Goal: Information Seeking & Learning: Learn about a topic

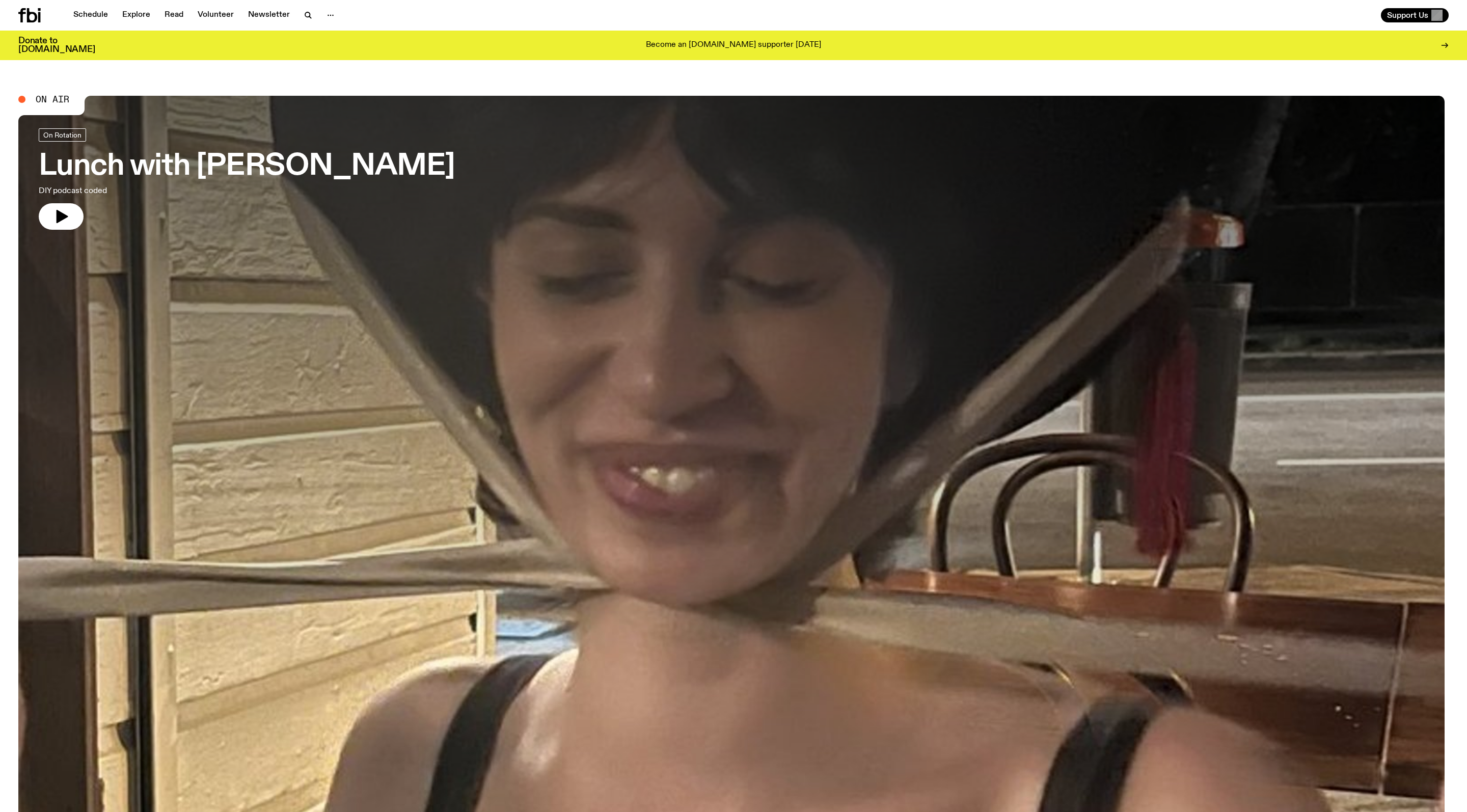
scroll to position [9, 0]
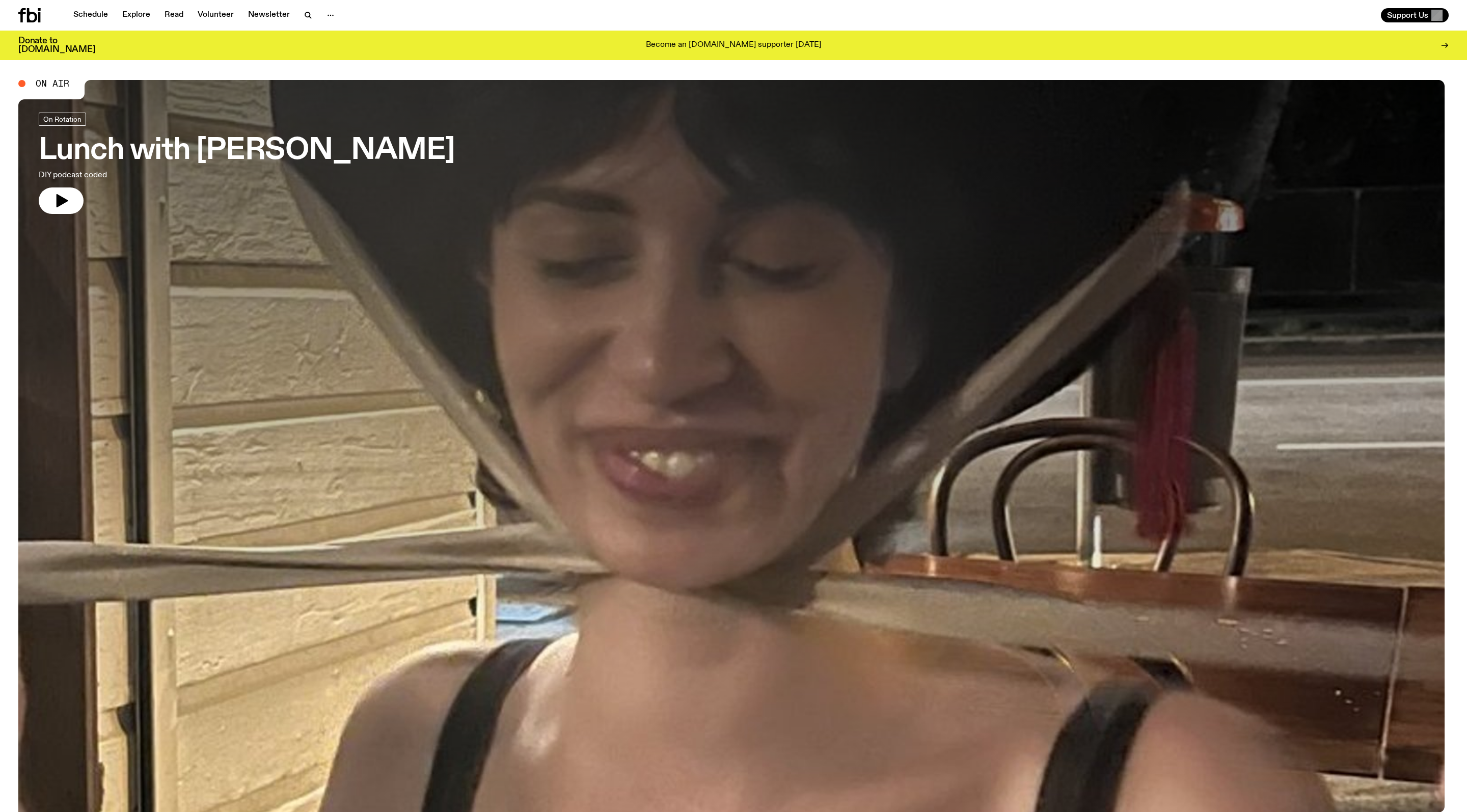
click at [274, 165] on h3 "Lunch with [PERSON_NAME]" at bounding box center [246, 151] width 416 height 29
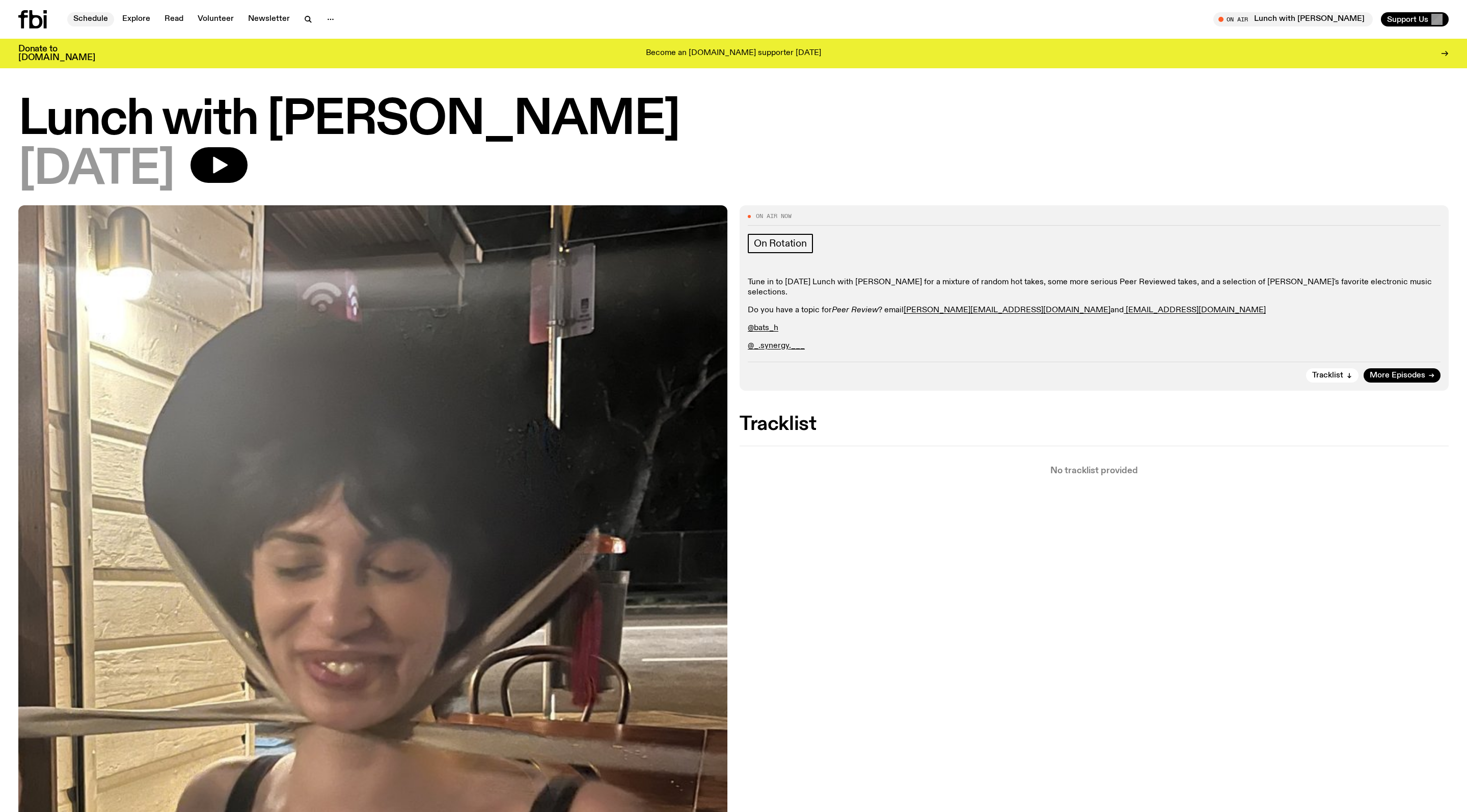
click at [94, 21] on link "Schedule" at bounding box center [91, 19] width 47 height 14
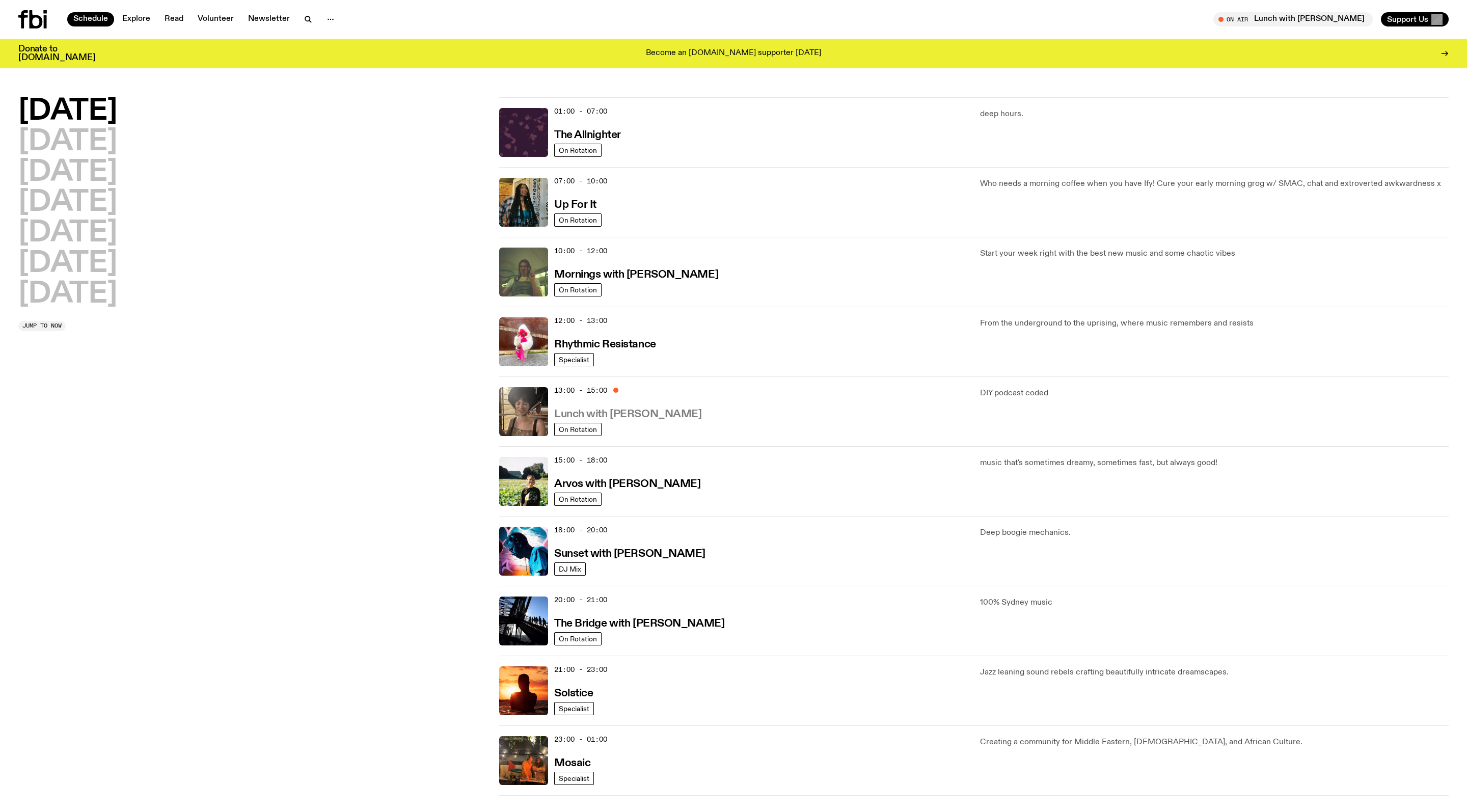
click at [667, 420] on h3 "Lunch with [PERSON_NAME]" at bounding box center [628, 415] width 147 height 11
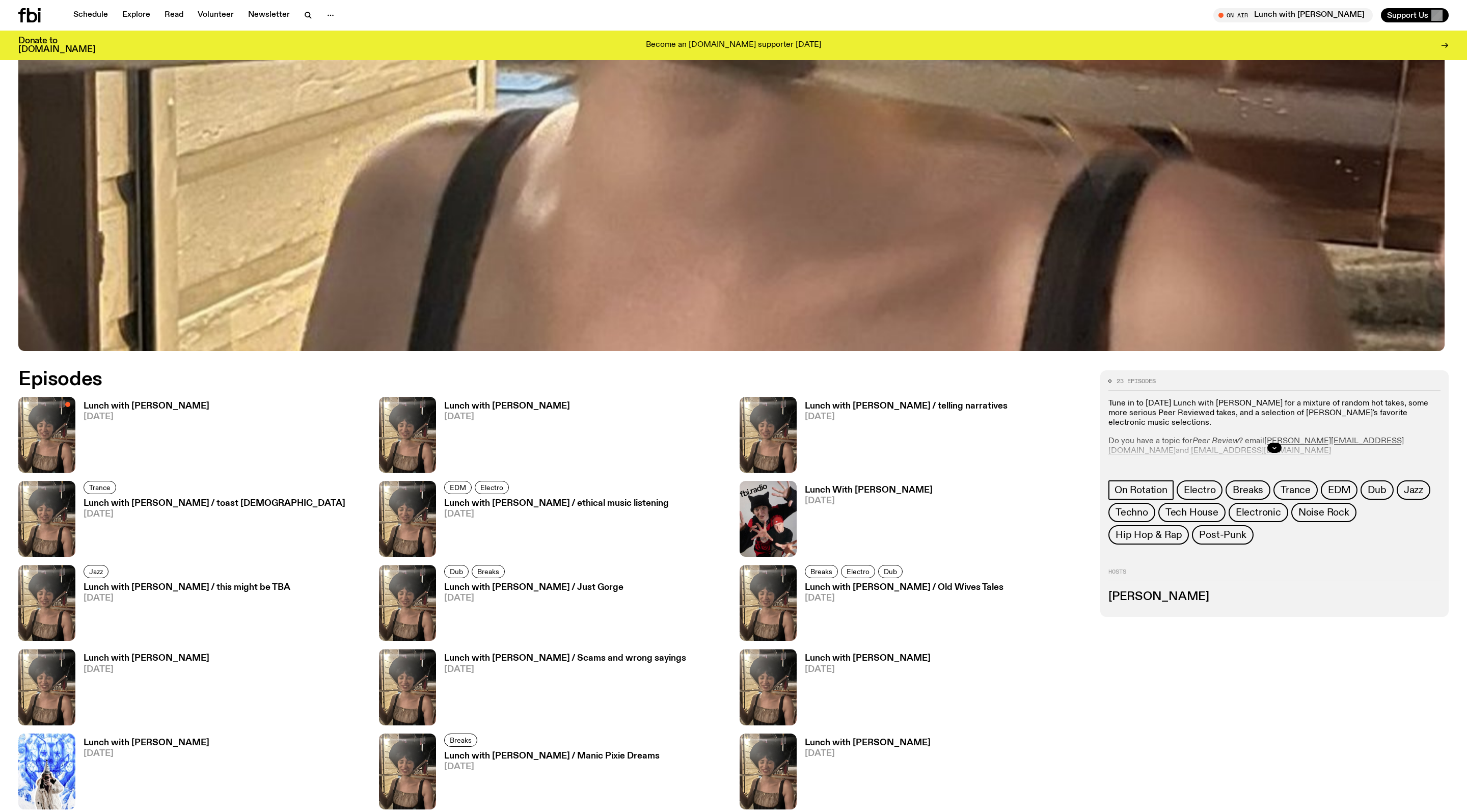
scroll to position [603, 0]
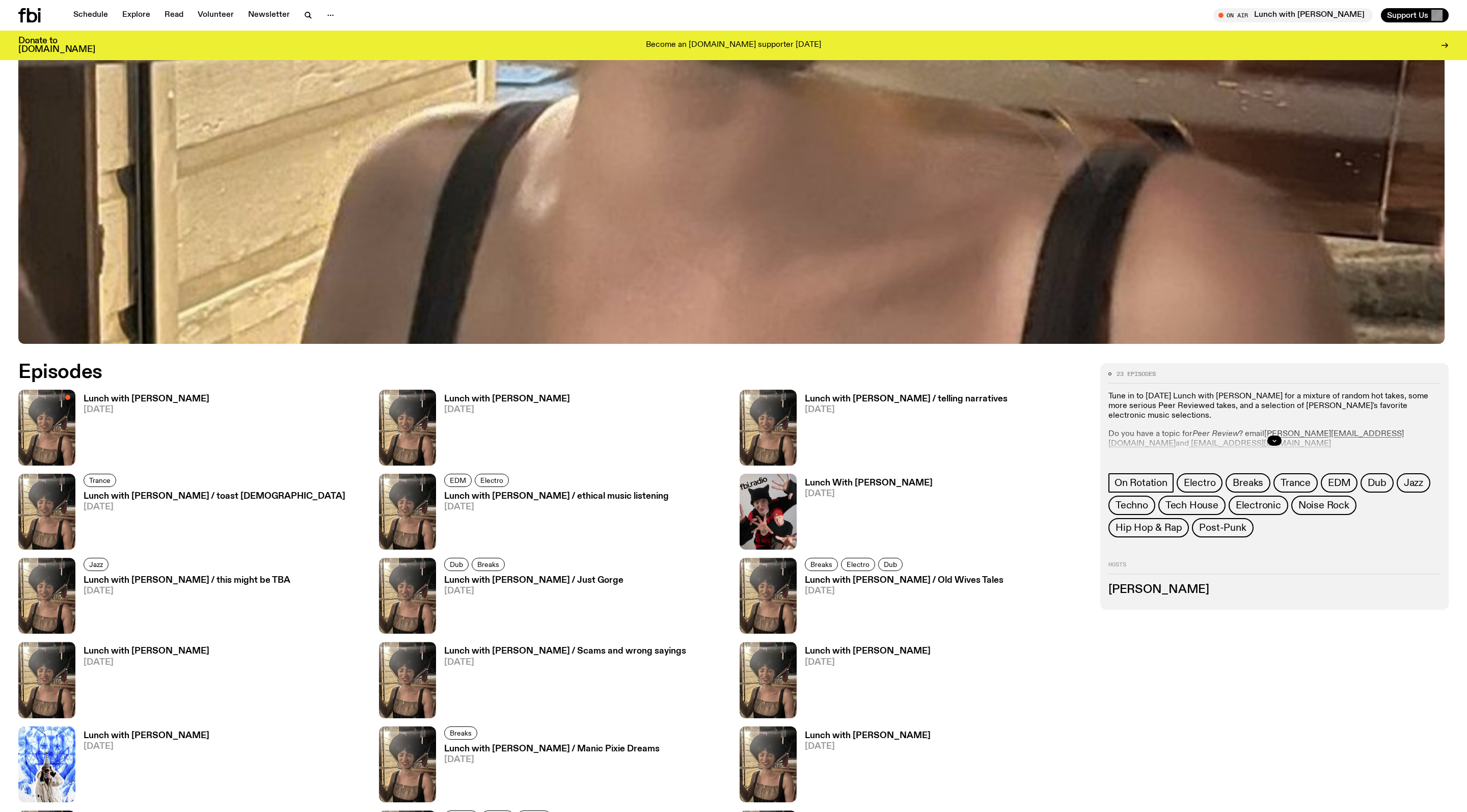
click at [1274, 440] on div at bounding box center [1274, 440] width 332 height 33
click at [1272, 444] on icon "button" at bounding box center [1274, 440] width 6 height 6
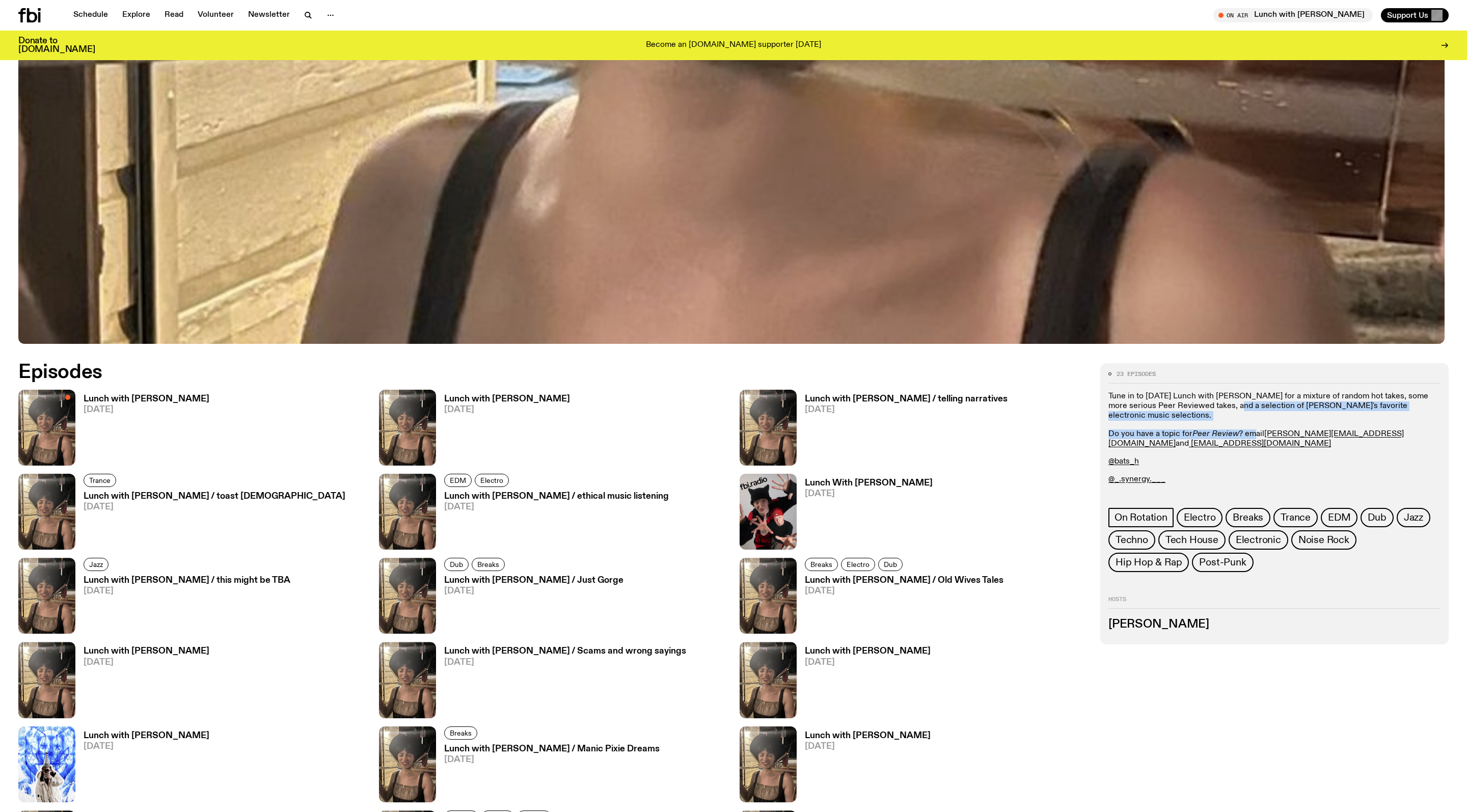
drag, startPoint x: 1280, startPoint y: 420, endPoint x: 1276, endPoint y: 448, distance: 28.3
click at [1276, 448] on div "Tune in to [DATE] Lunch with [PERSON_NAME] for a mixture of random hot takes, s…" at bounding box center [1274, 438] width 332 height 93
click at [1246, 485] on p "@_.synergy.___" at bounding box center [1274, 479] width 332 height 10
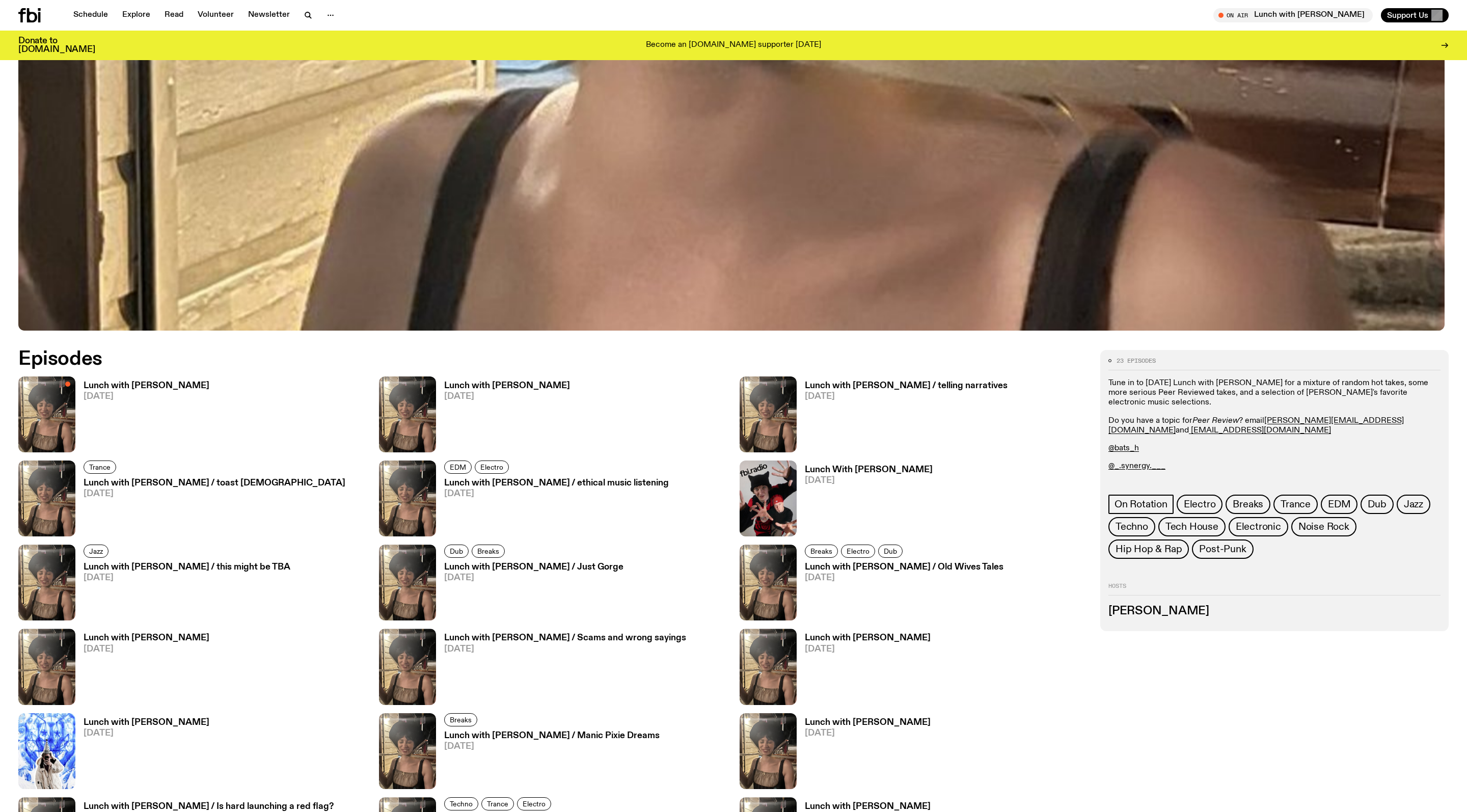
scroll to position [623, 0]
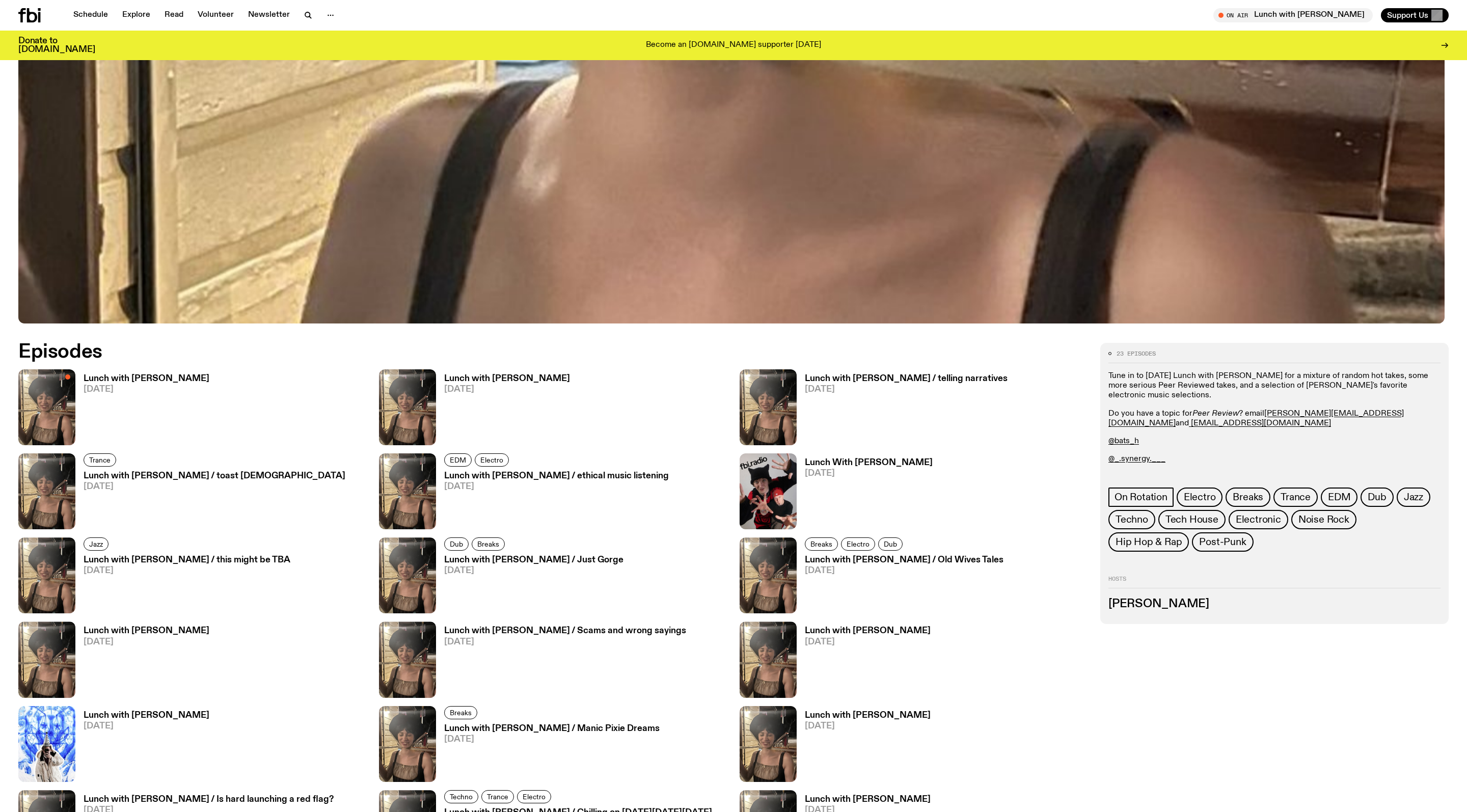
click at [883, 393] on span "[DATE]" at bounding box center [906, 389] width 203 height 9
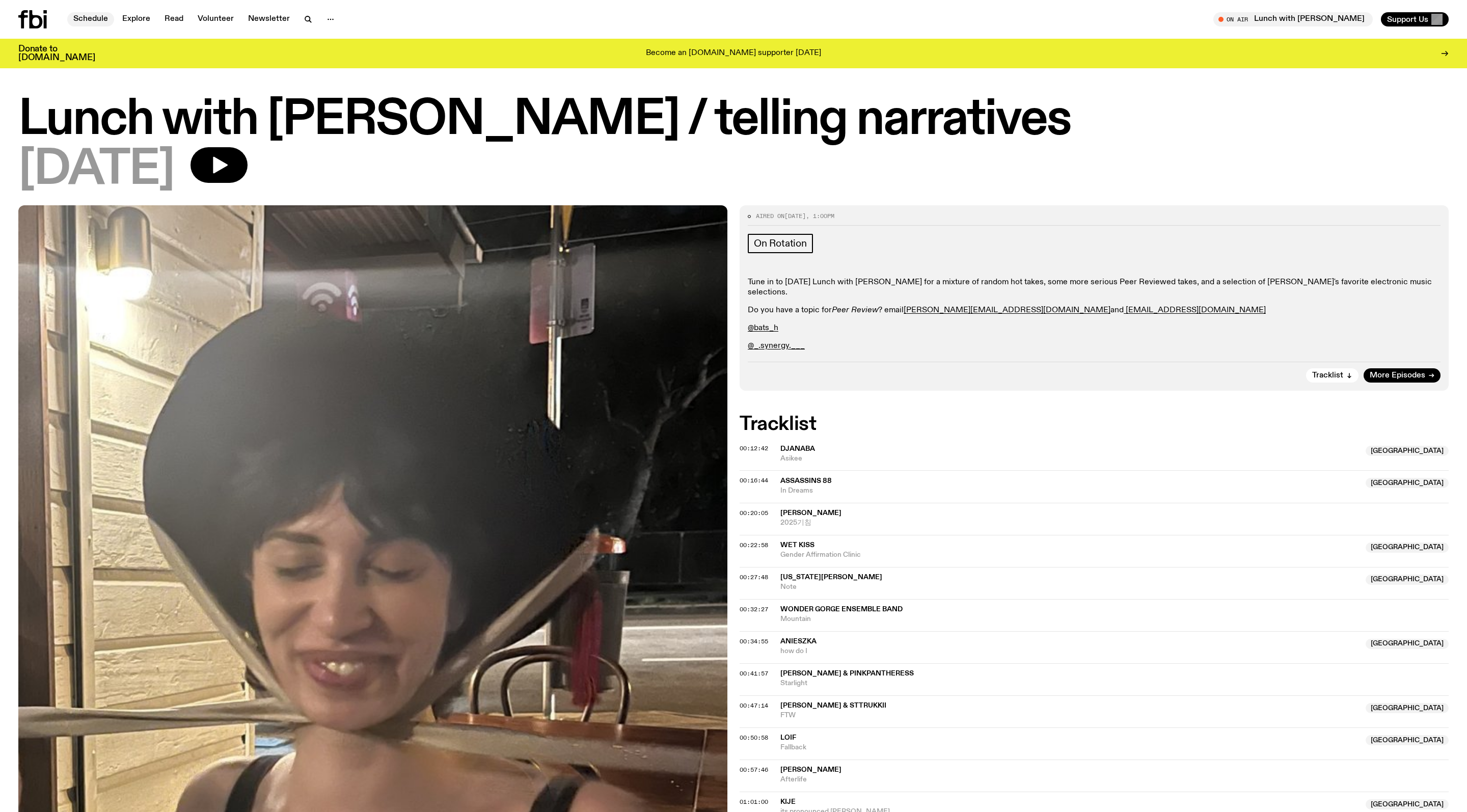
click at [110, 22] on link "Schedule" at bounding box center [91, 19] width 47 height 14
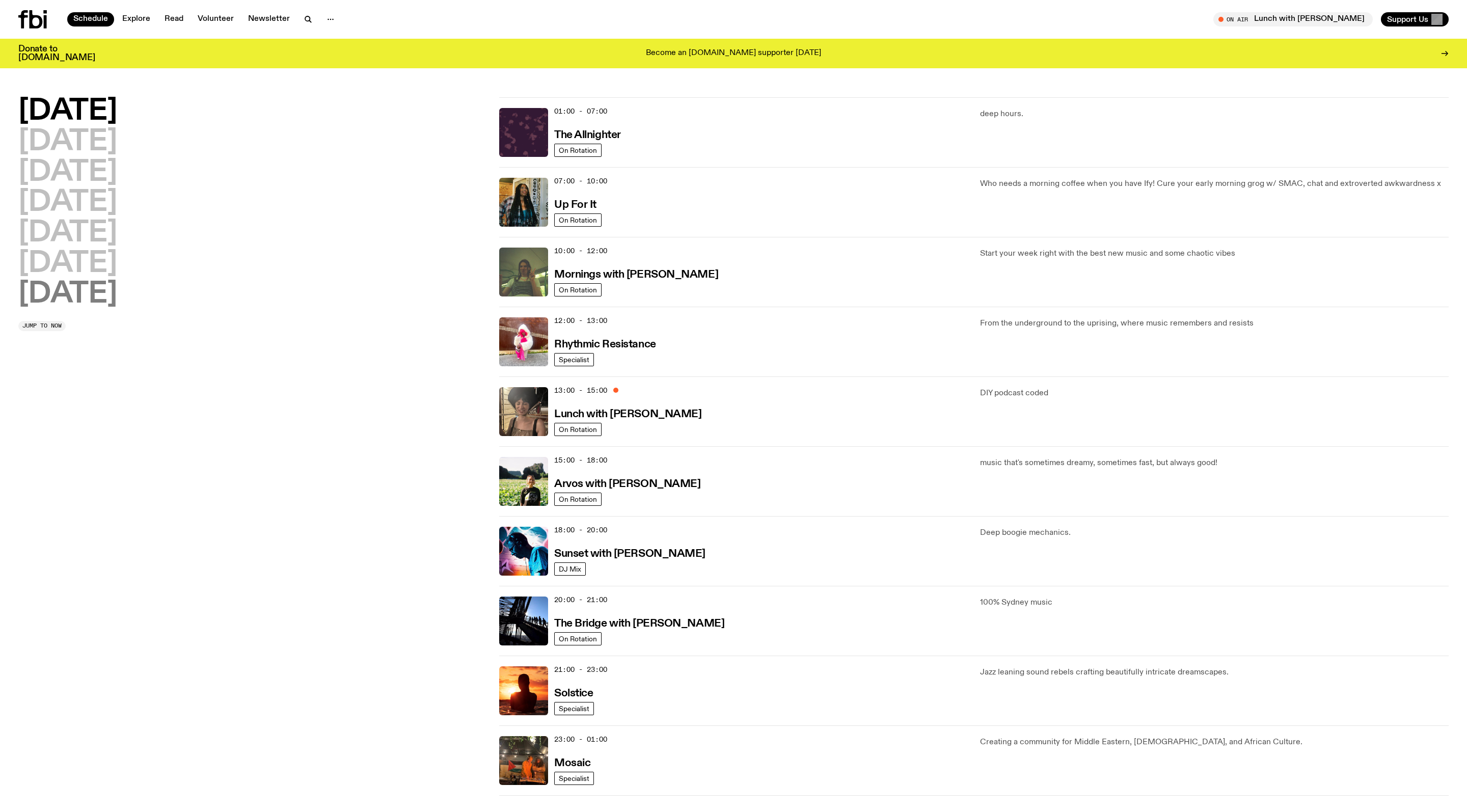
click at [86, 289] on h2 "[DATE]" at bounding box center [67, 295] width 99 height 29
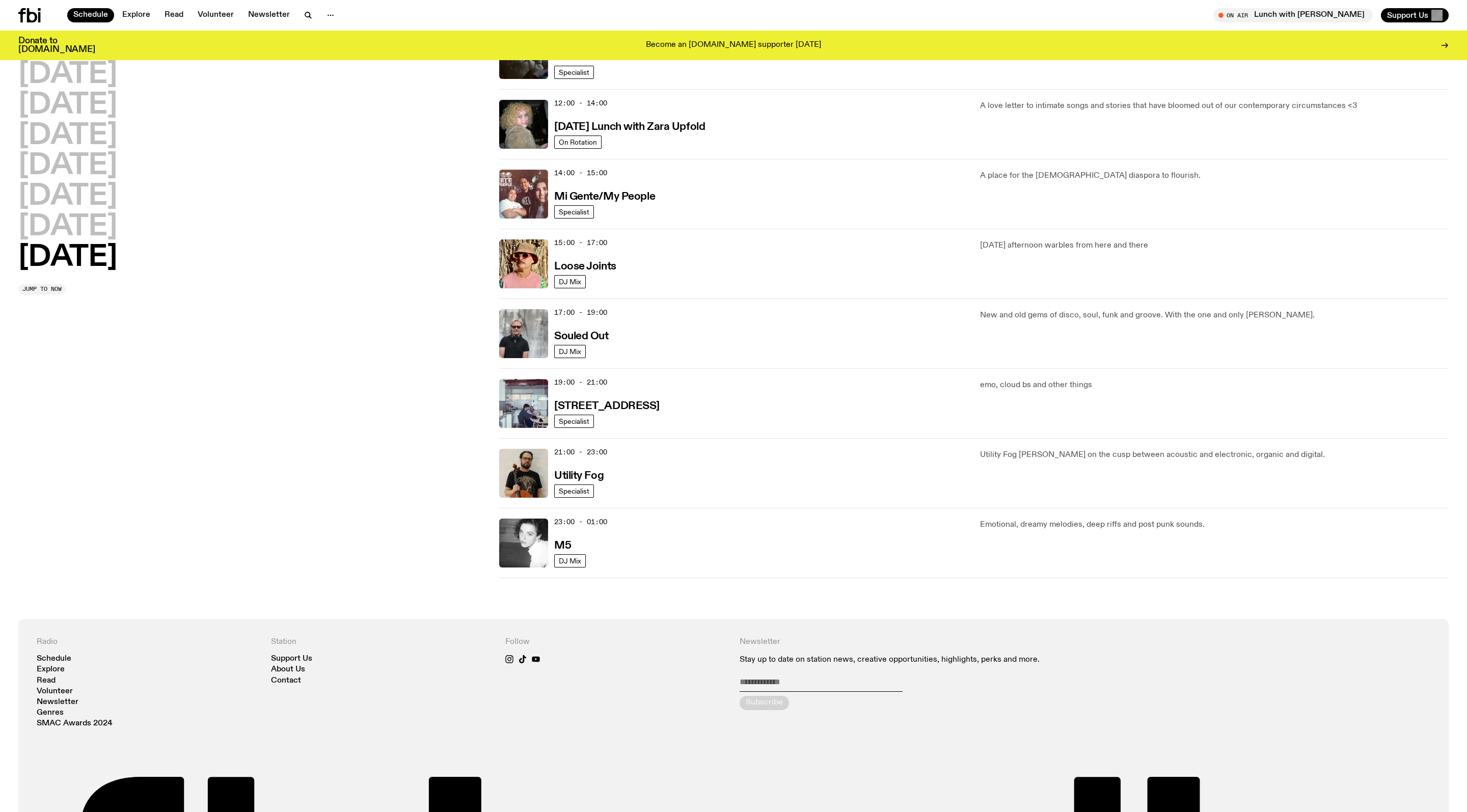
scroll to position [415, 0]
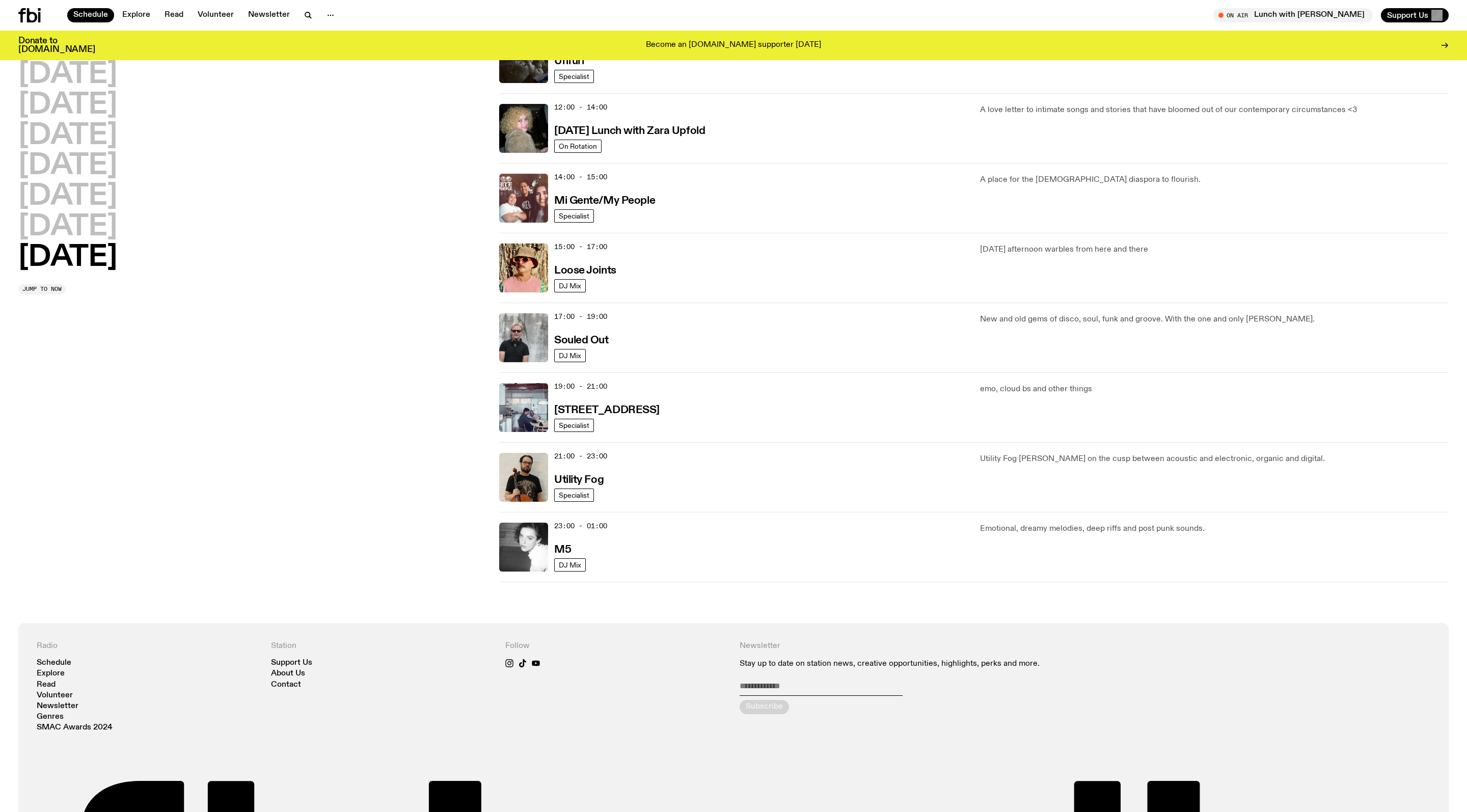
click at [675, 152] on div "12:00 - 14:00 [DATE] Lunch with Zara Upfold" at bounding box center [761, 129] width 414 height 49
click at [675, 137] on h3 "[DATE] Lunch with Zara Upfold" at bounding box center [629, 131] width 150 height 11
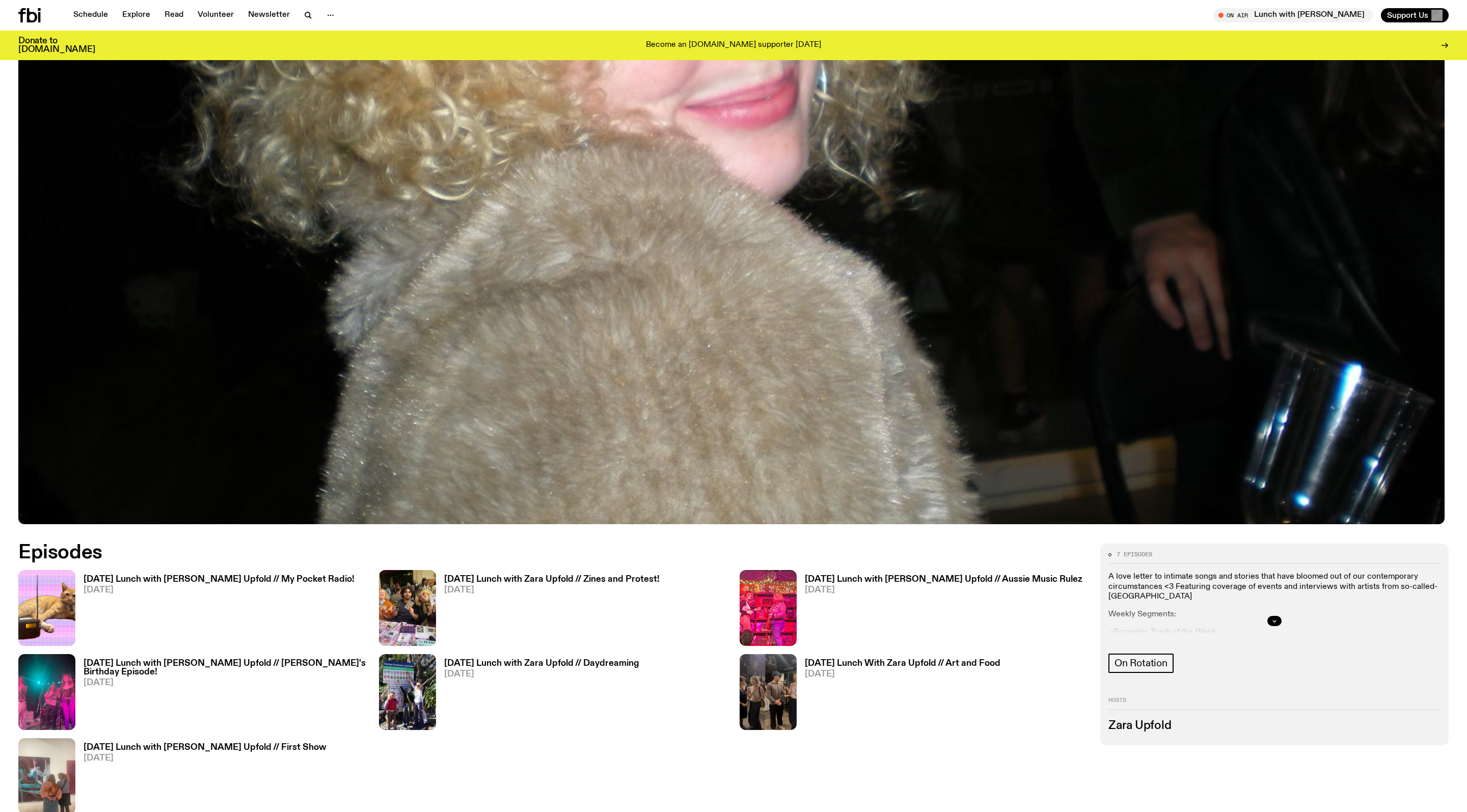
scroll to position [427, 0]
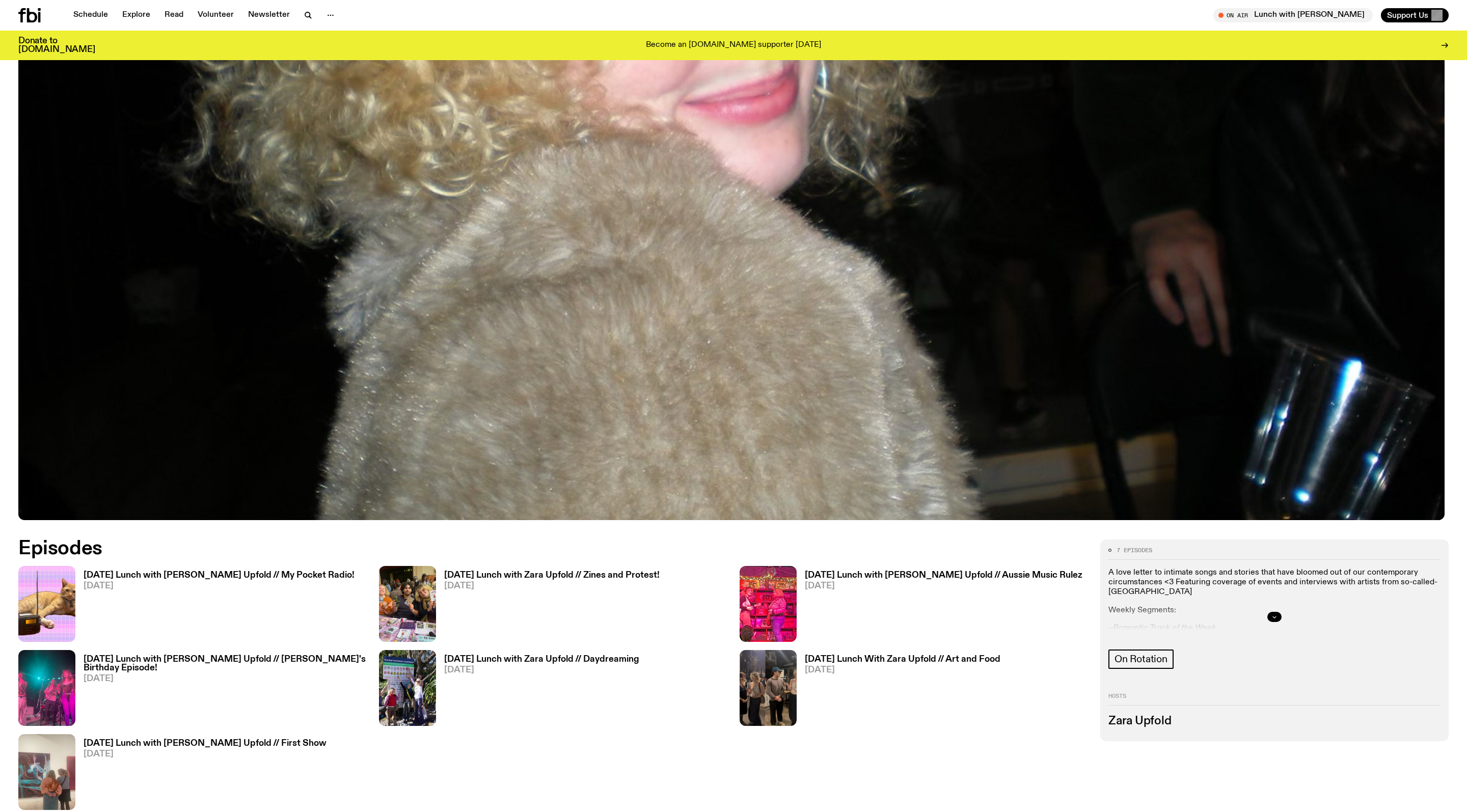
click at [1278, 619] on button "button" at bounding box center [1274, 617] width 14 height 10
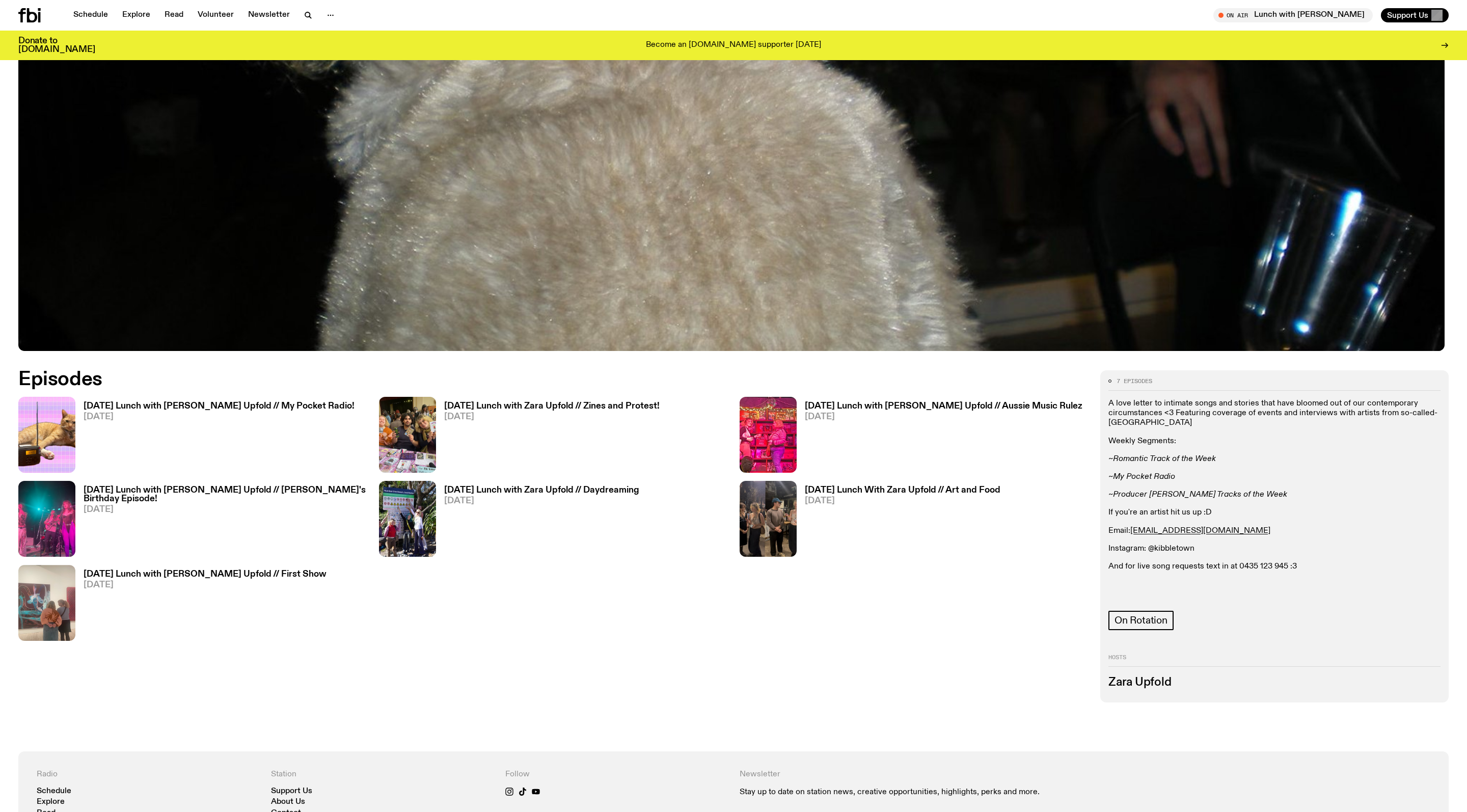
scroll to position [597, 0]
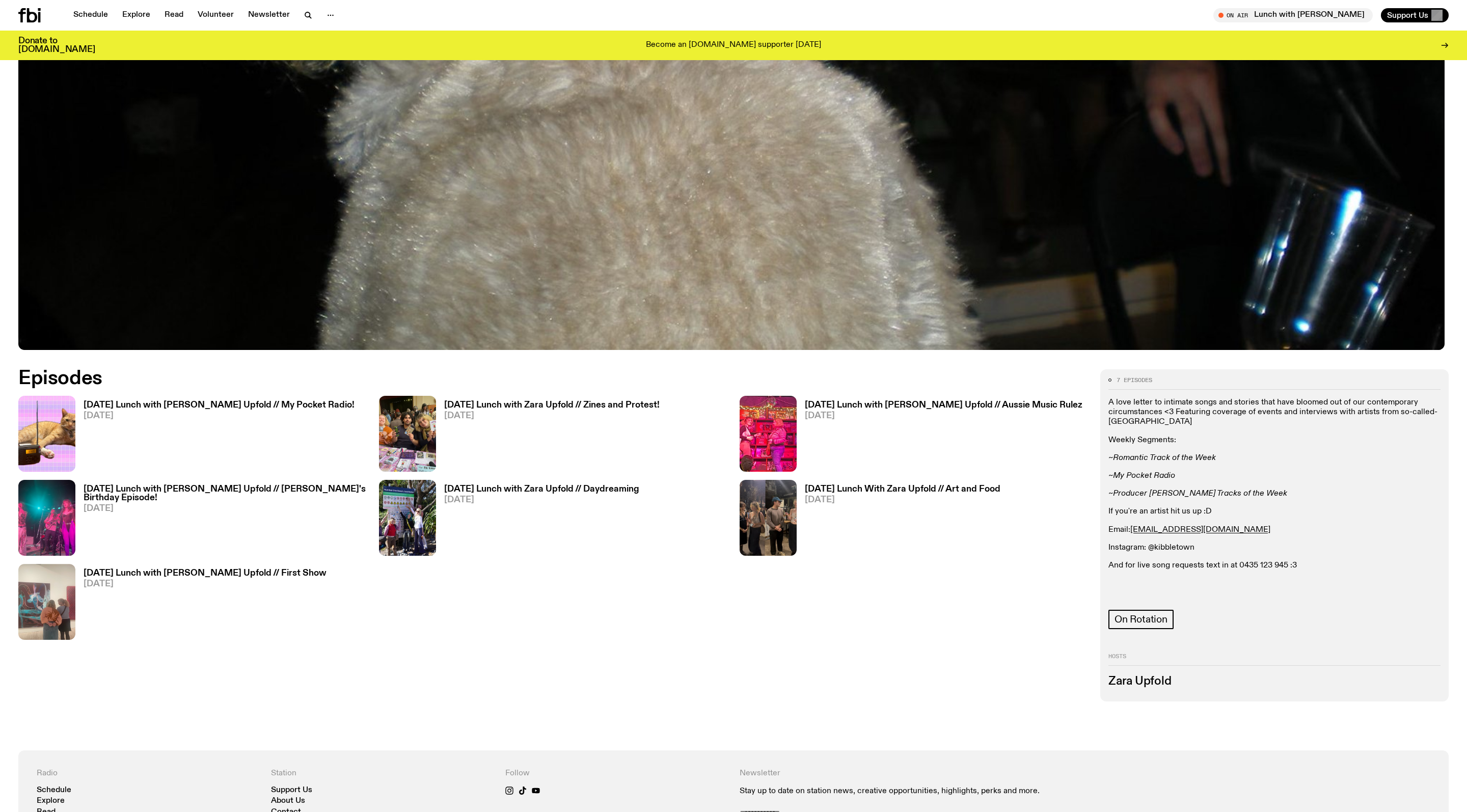
click at [268, 420] on span "[DATE]" at bounding box center [219, 416] width 271 height 9
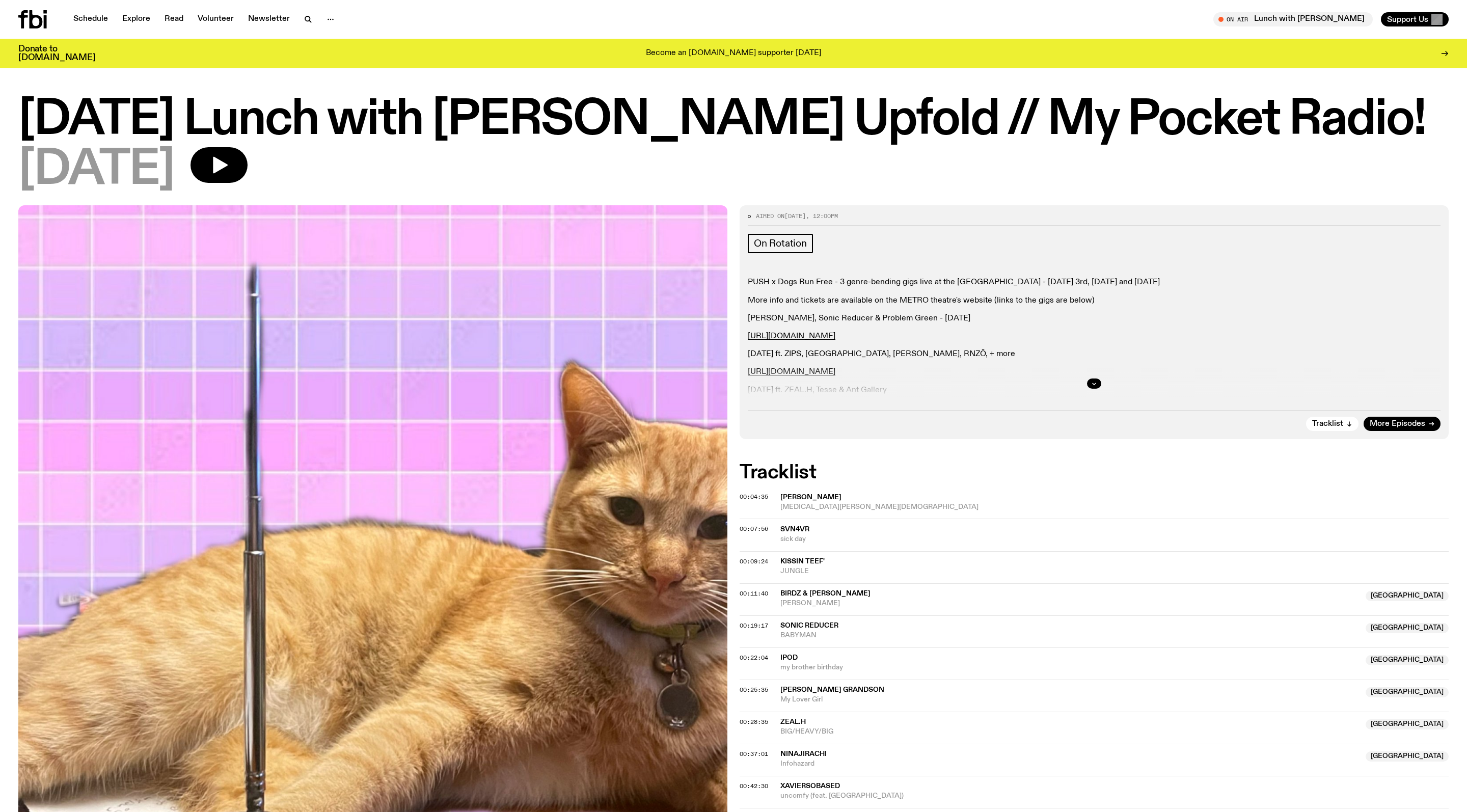
click at [1083, 394] on div at bounding box center [1094, 383] width 693 height 33
click at [1086, 388] on div at bounding box center [1094, 383] width 693 height 33
click at [1091, 389] on button "button" at bounding box center [1094, 383] width 14 height 10
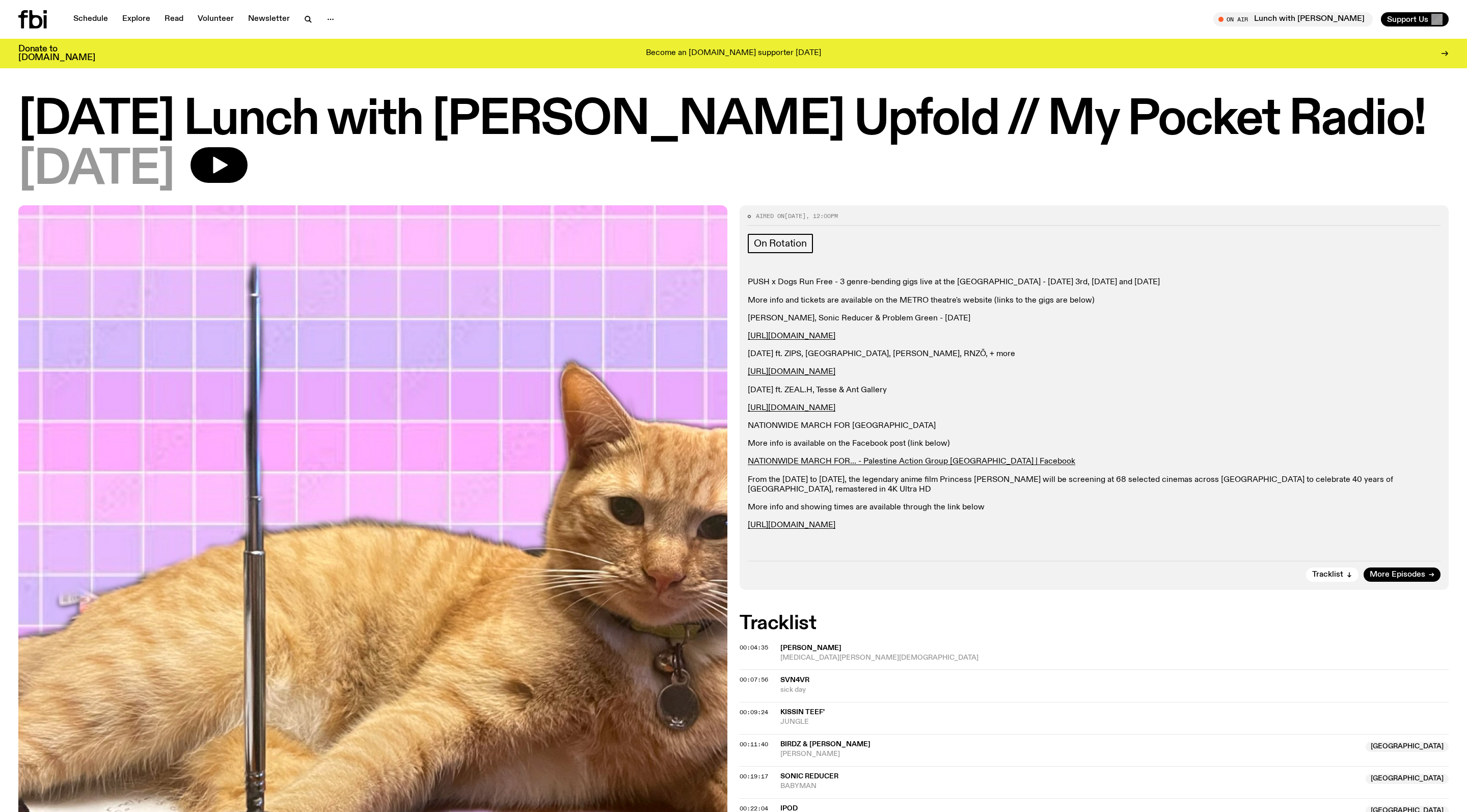
click at [37, 20] on icon at bounding box center [33, 19] width 29 height 18
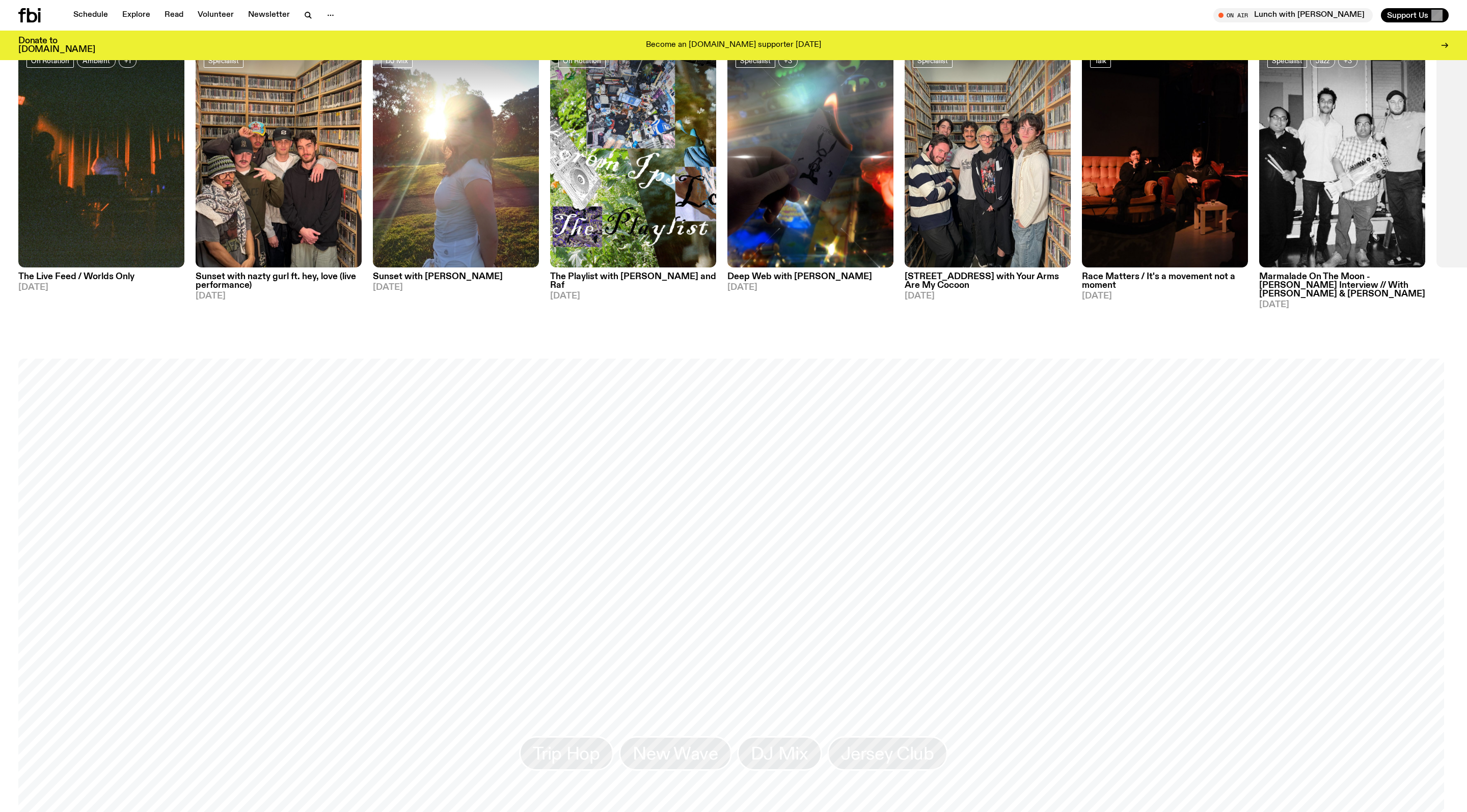
scroll to position [897, 0]
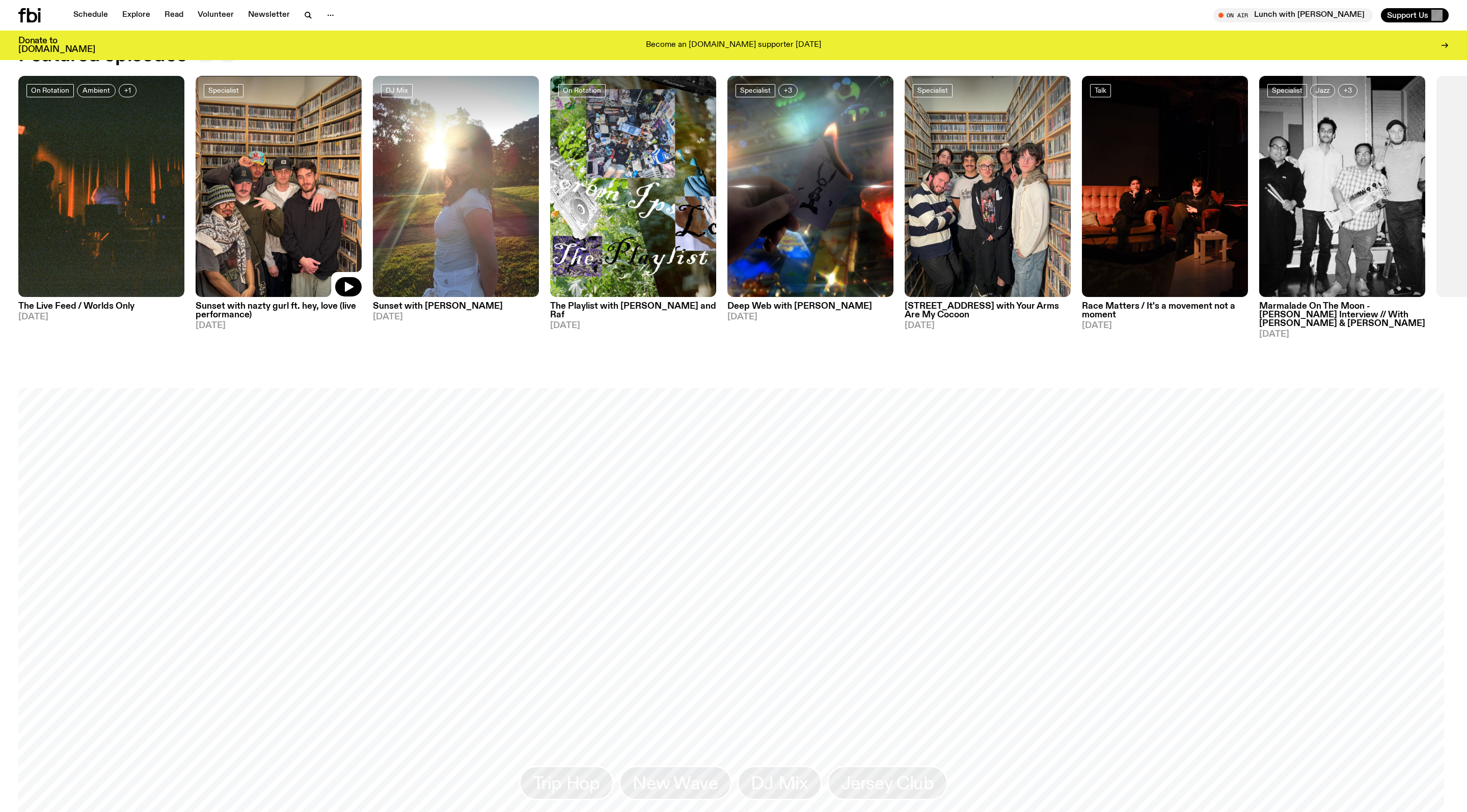
click at [272, 197] on img at bounding box center [278, 186] width 166 height 221
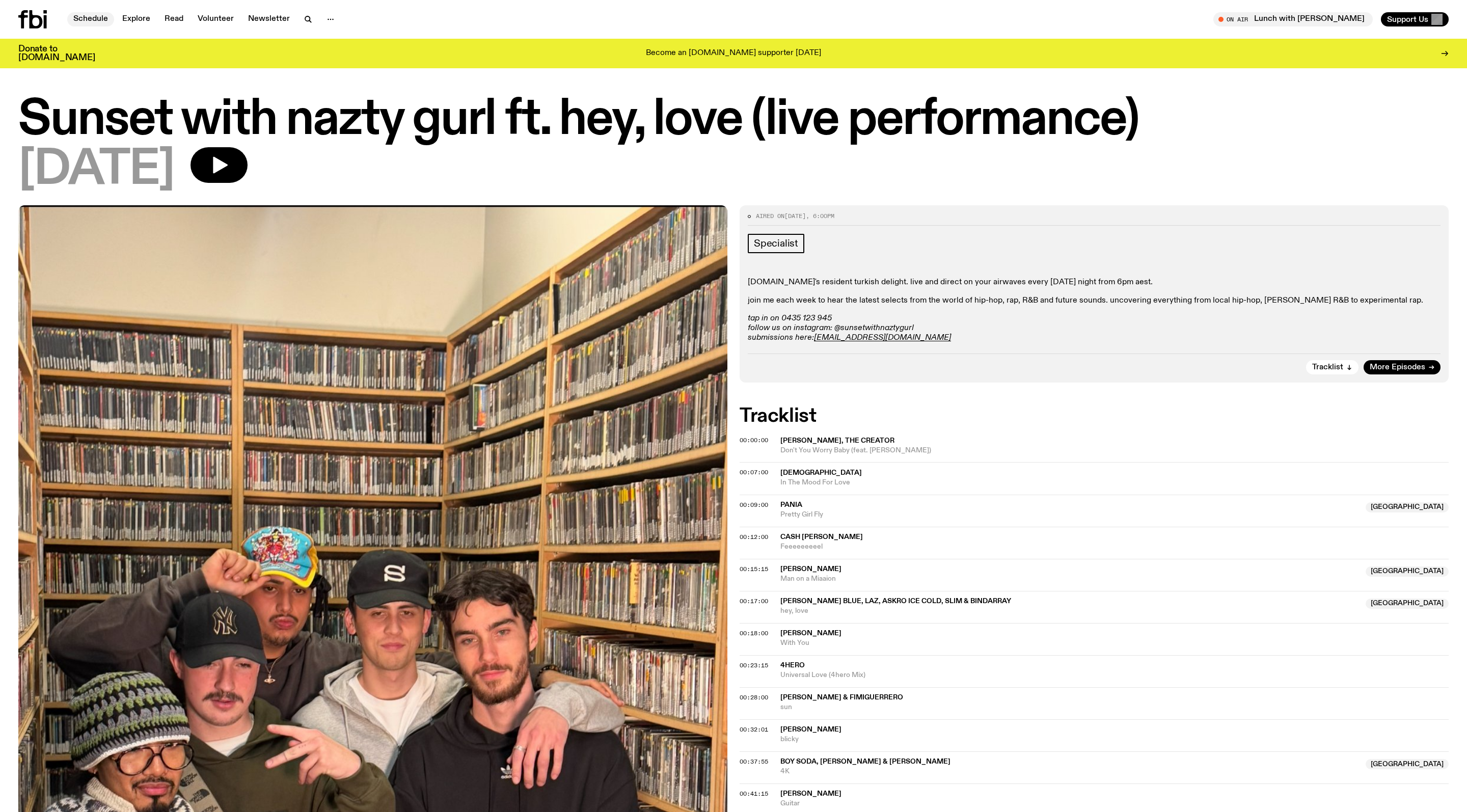
click at [113, 14] on link "Schedule" at bounding box center [91, 19] width 47 height 14
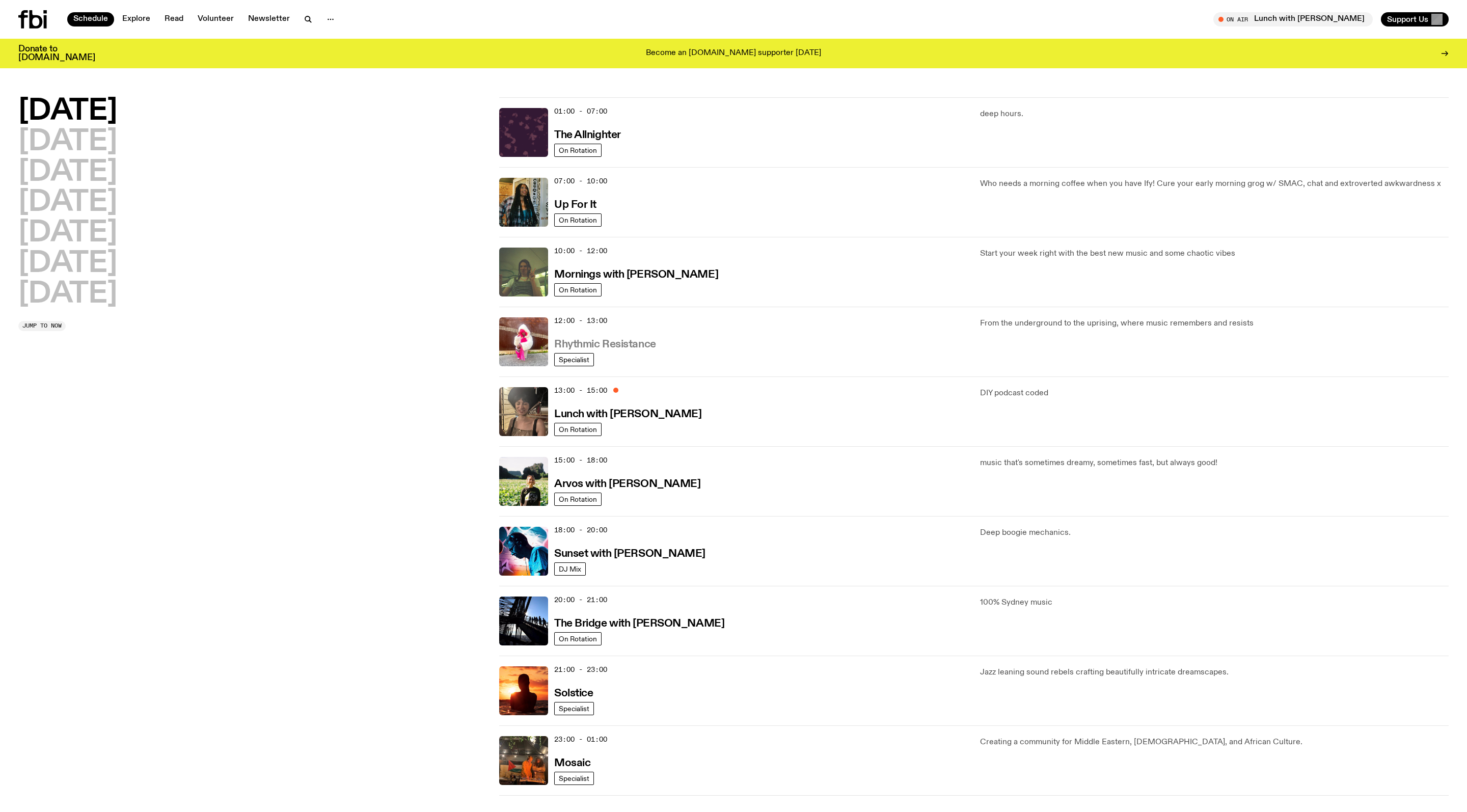
click at [645, 350] on h3 "Rhythmic Resistance" at bounding box center [605, 344] width 102 height 11
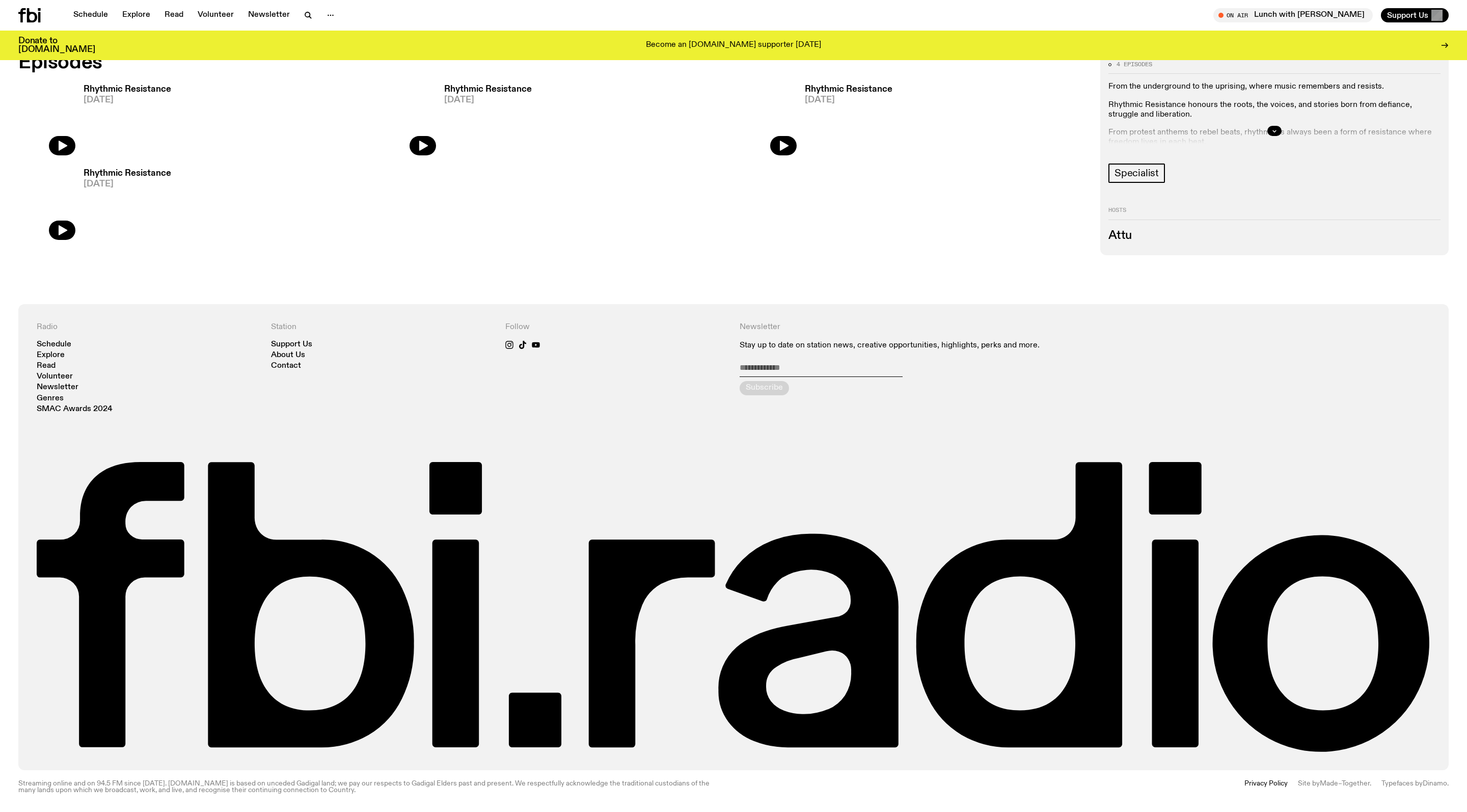
scroll to position [700, 0]
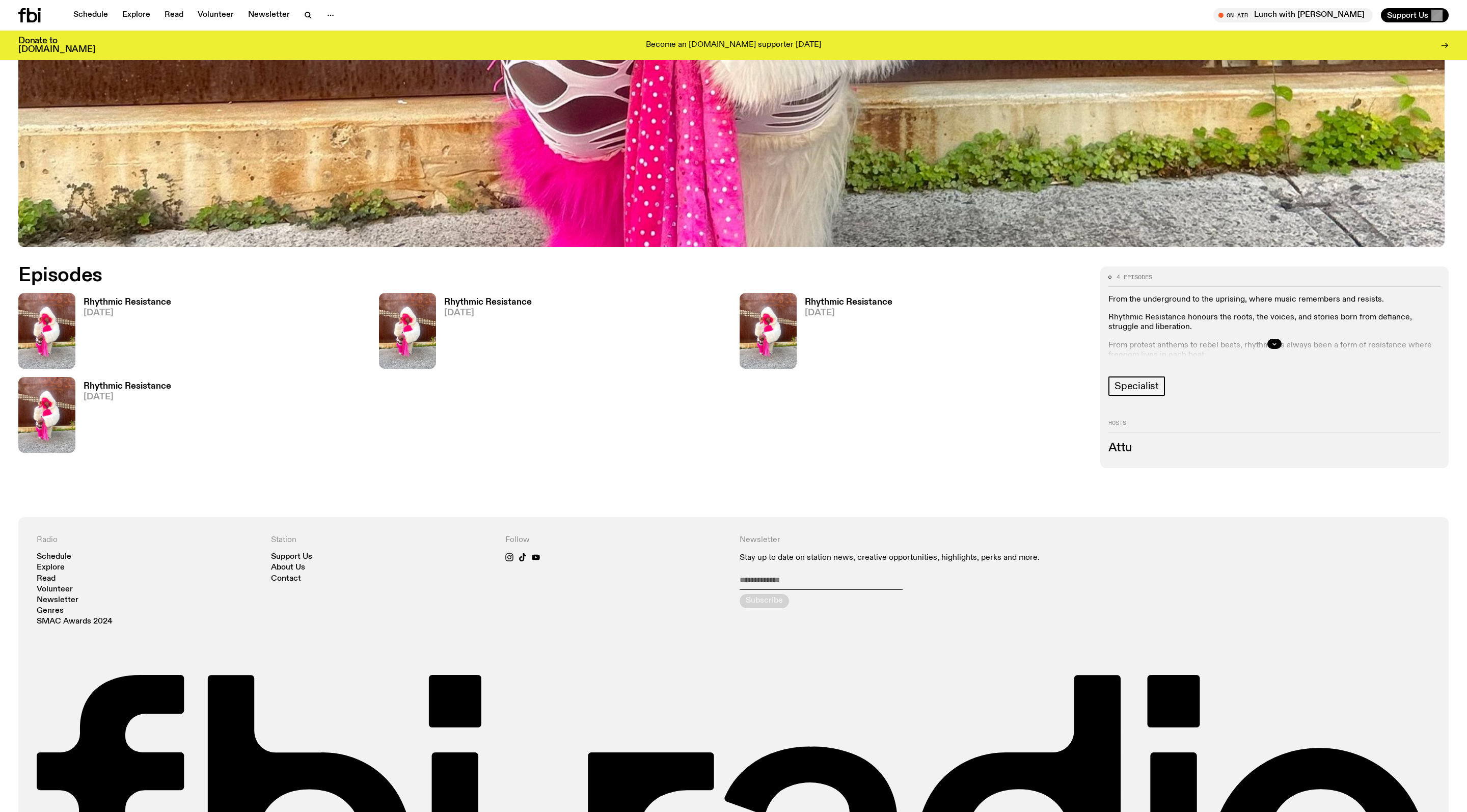
click at [1262, 339] on div at bounding box center [1274, 344] width 332 height 33
click at [1268, 343] on div at bounding box center [1274, 344] width 332 height 33
click at [1270, 349] on button "button" at bounding box center [1274, 344] width 14 height 10
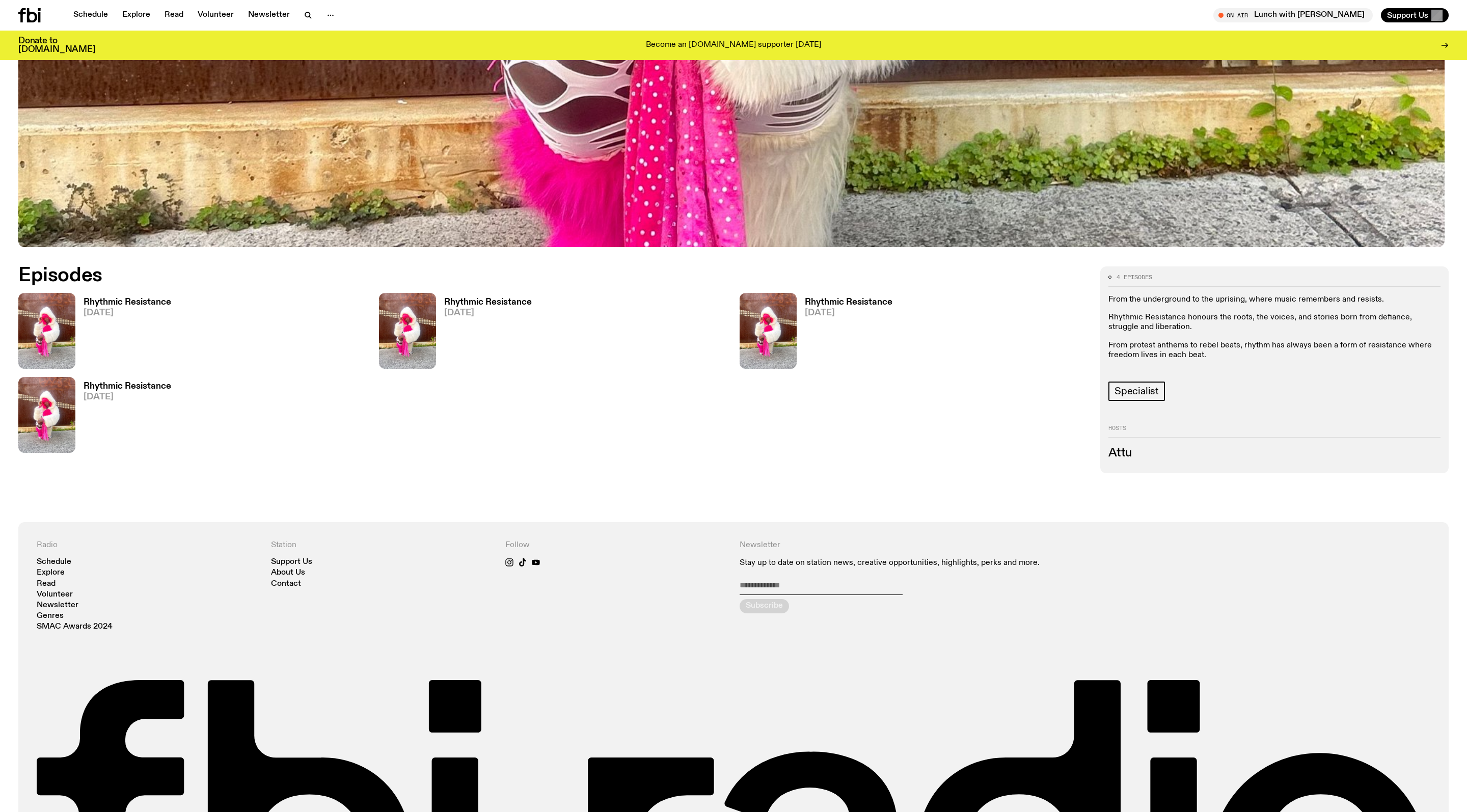
click at [148, 304] on h3 "Rhythmic Resistance" at bounding box center [127, 302] width 88 height 9
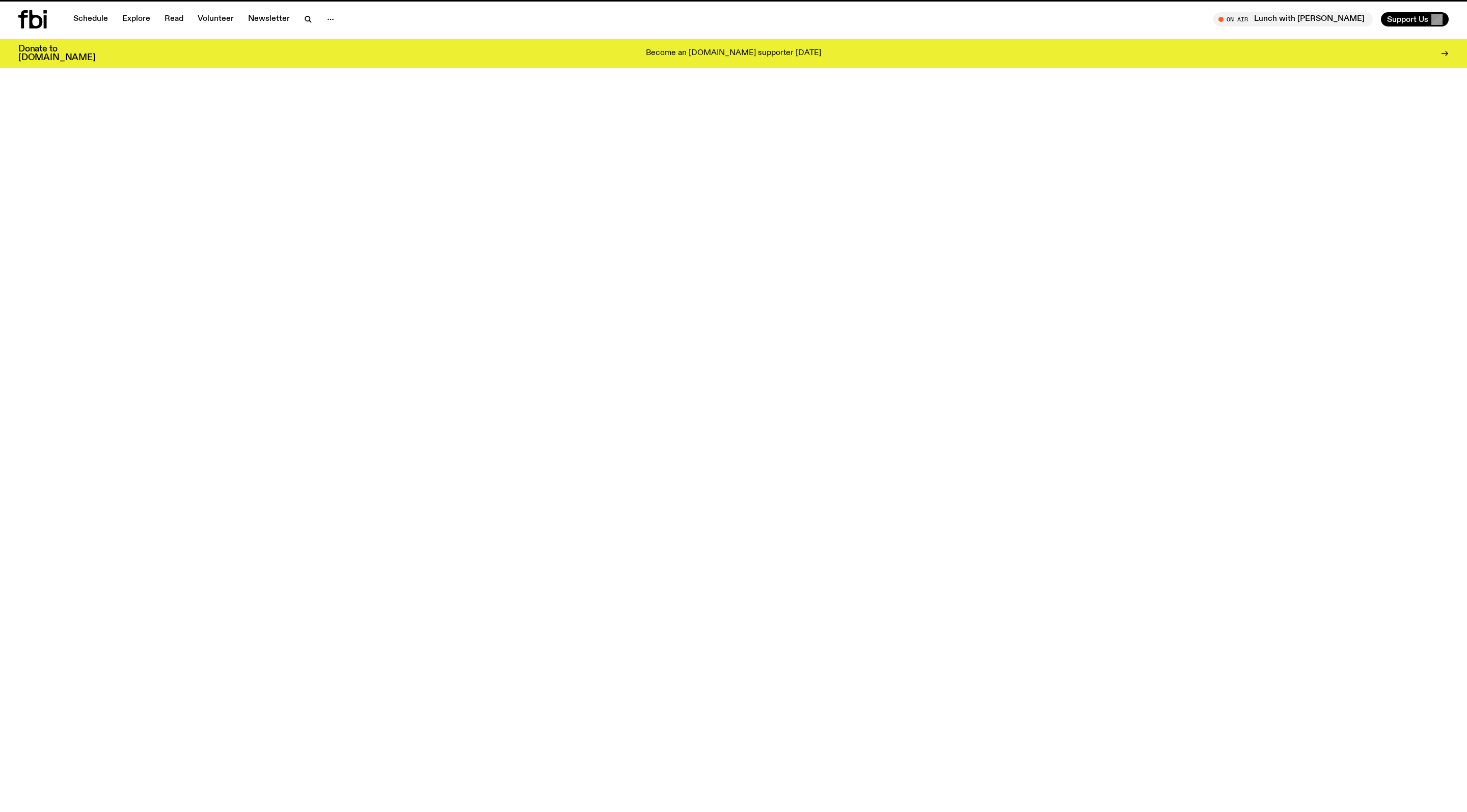
scroll to position [700, 0]
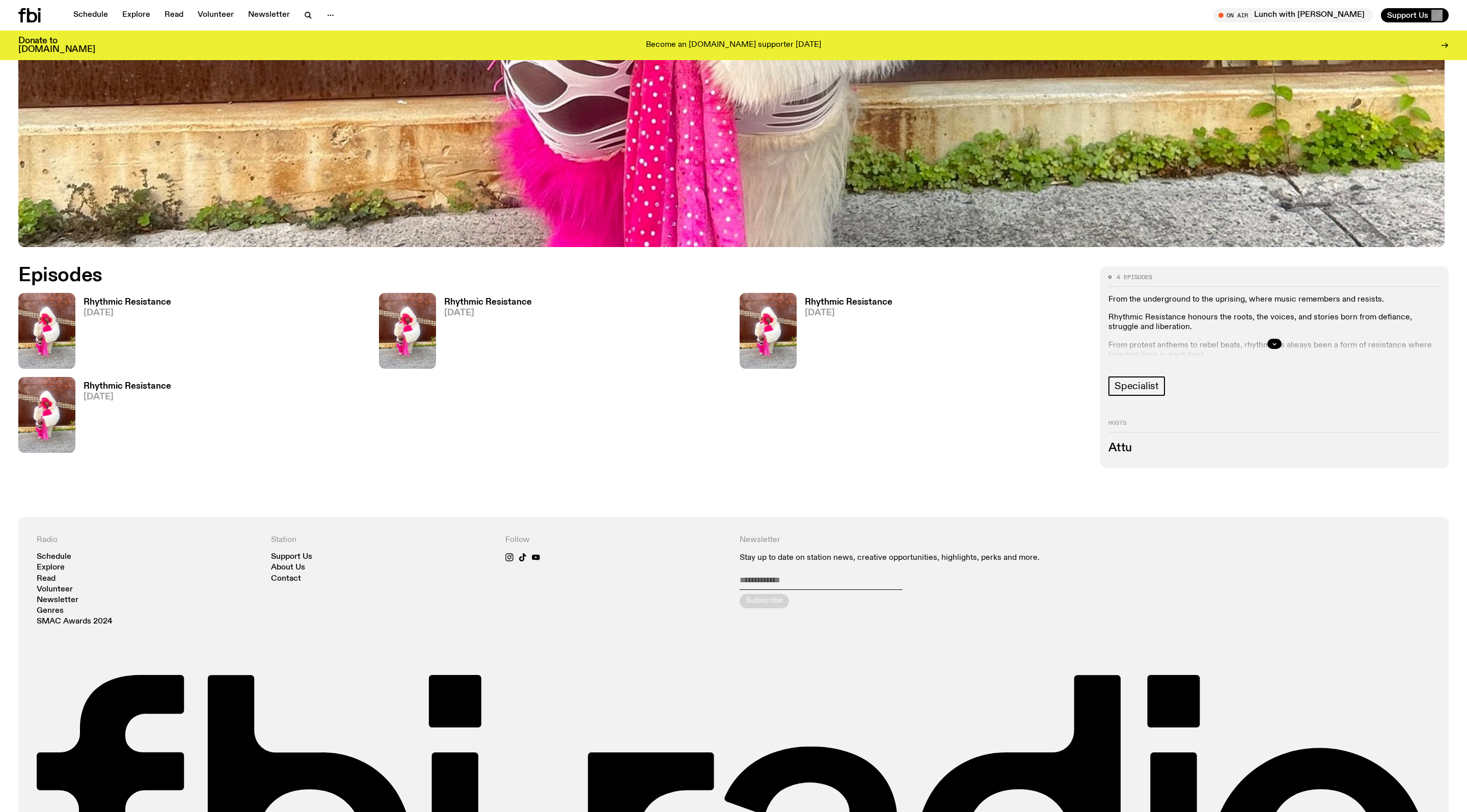
click at [502, 306] on h3 "Rhythmic Resistance" at bounding box center [487, 302] width 88 height 9
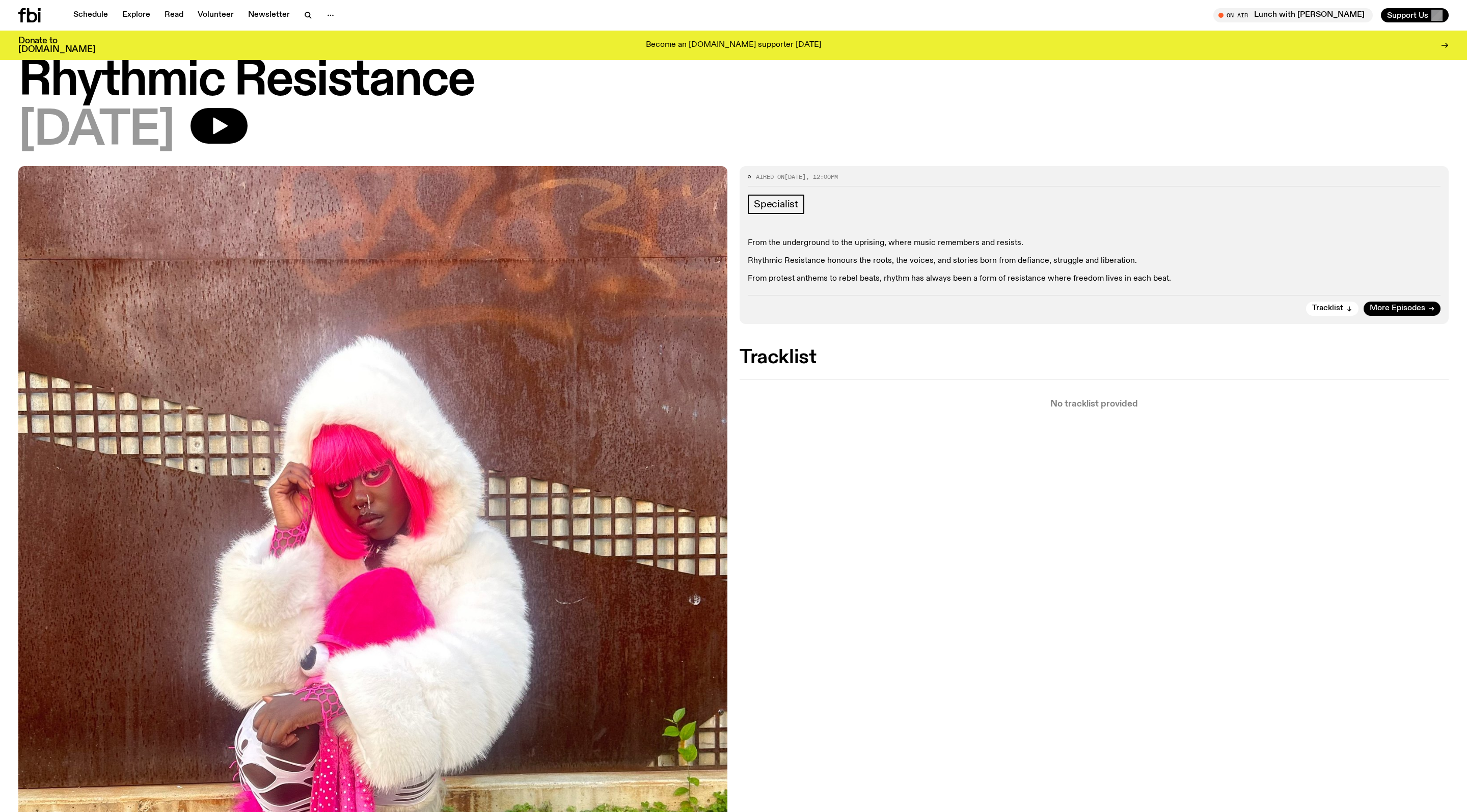
scroll to position [23, 0]
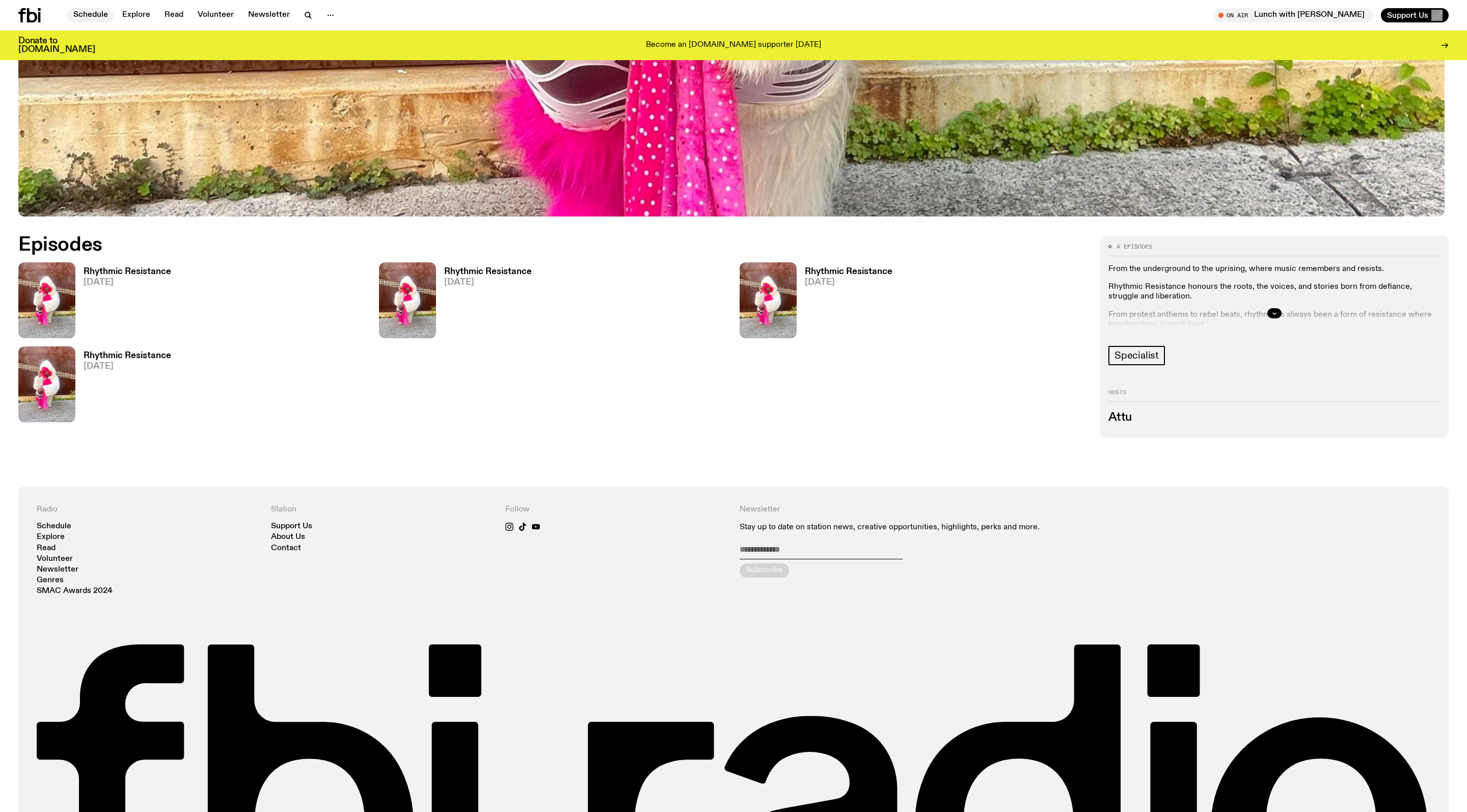
scroll to position [713, 0]
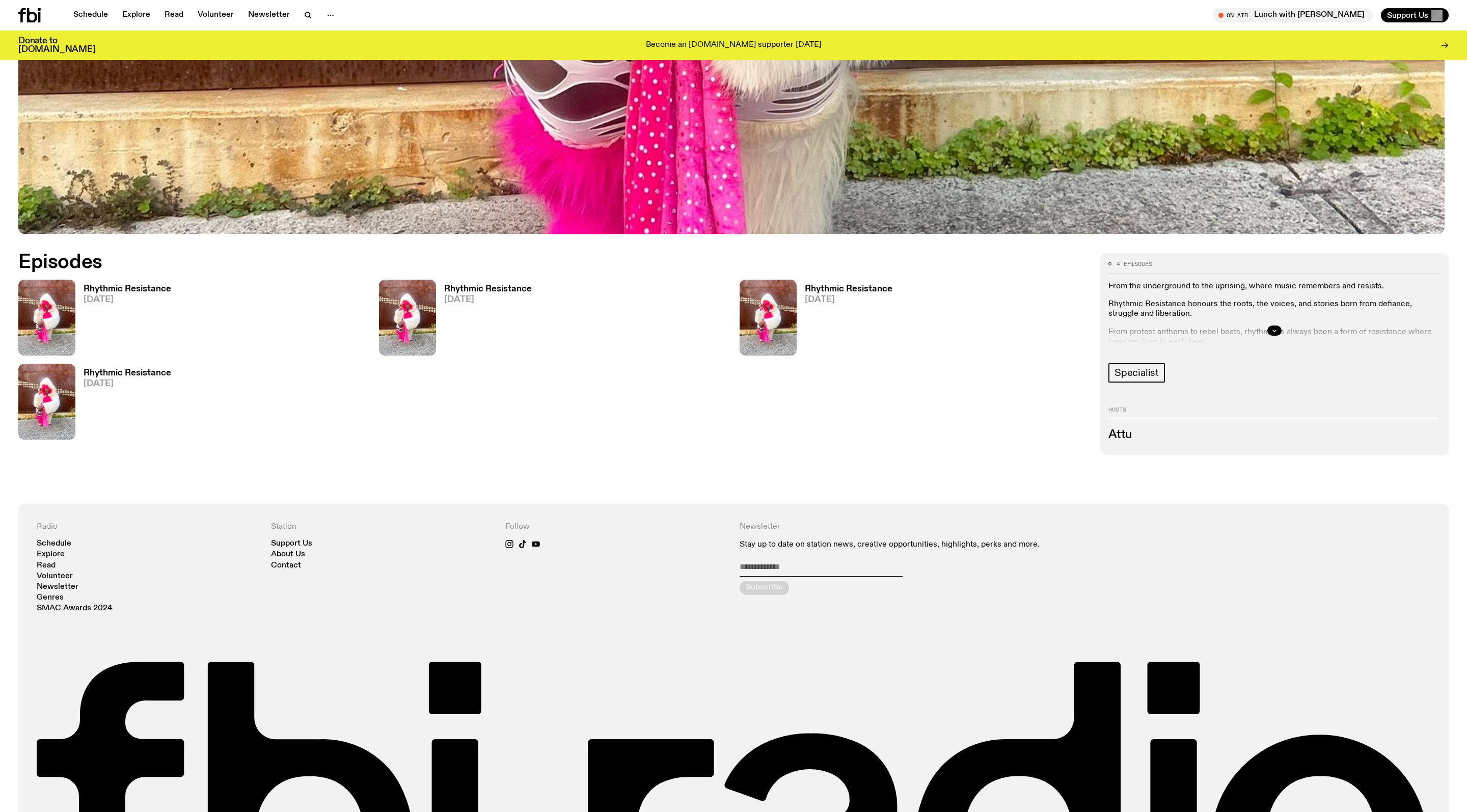
click at [112, 382] on div "Rhythmic Resistance [DATE]" at bounding box center [123, 401] width 96 height 76
click at [115, 377] on h3 "Rhythmic Resistance" at bounding box center [127, 373] width 88 height 9
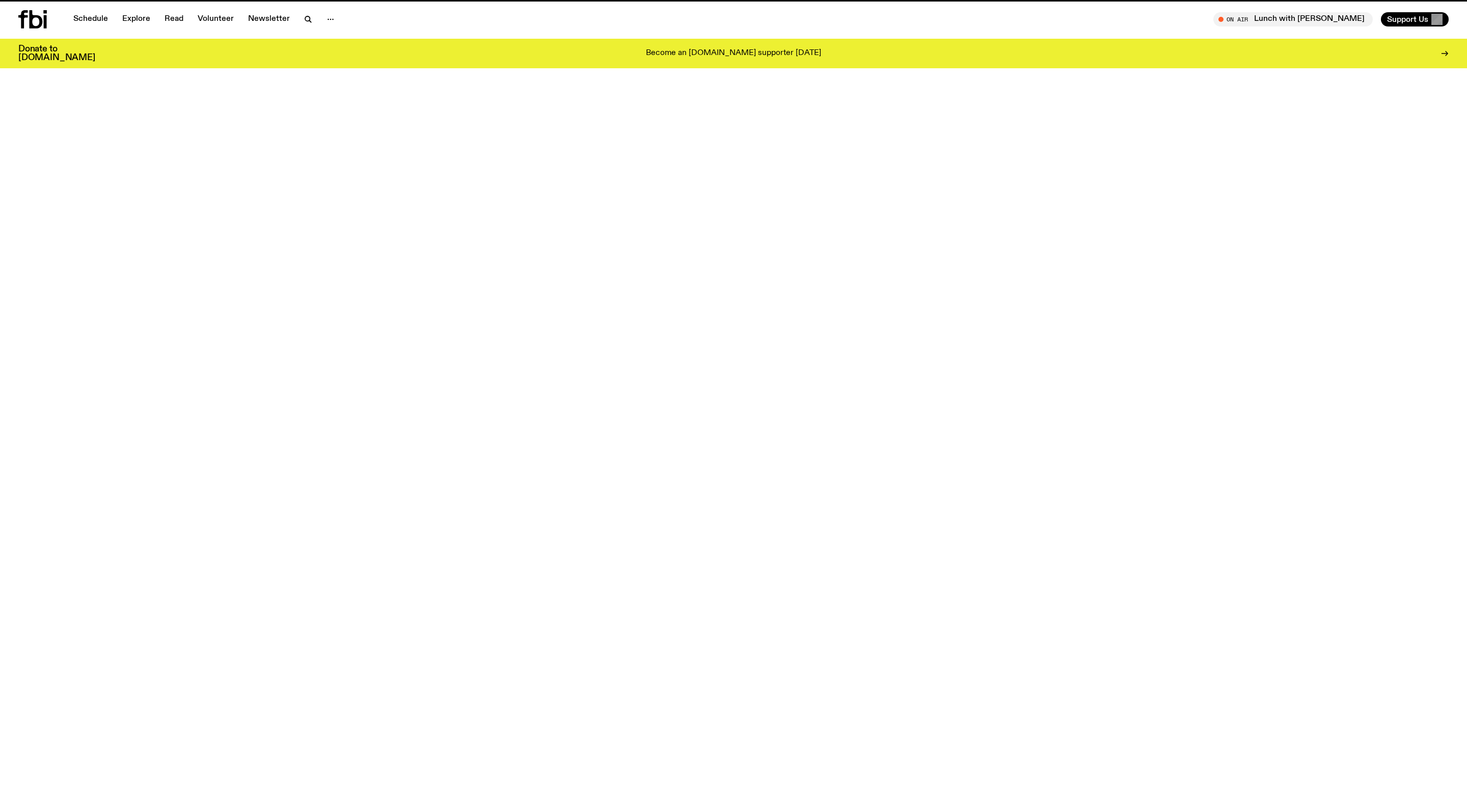
scroll to position [713, 0]
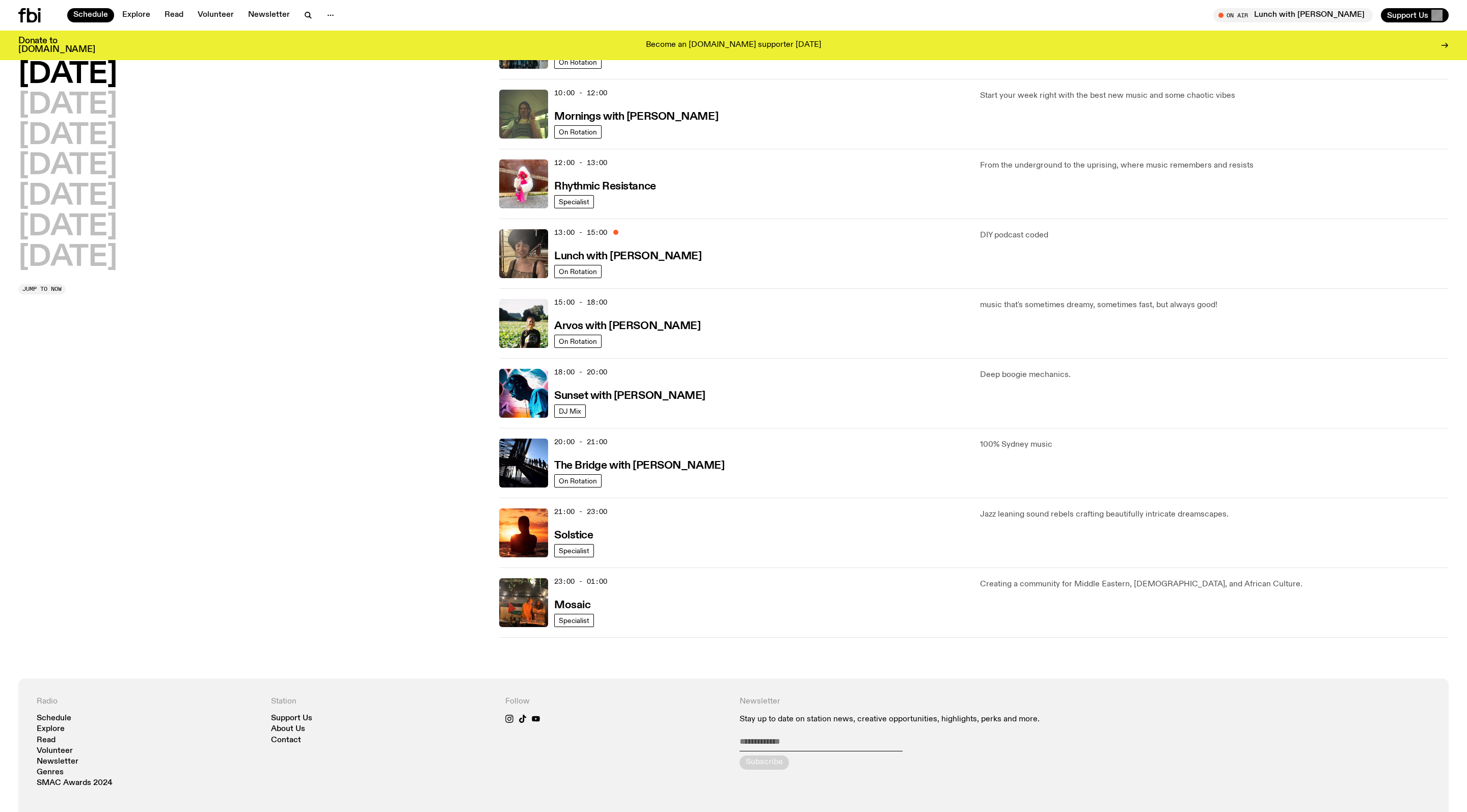
scroll to position [152, 0]
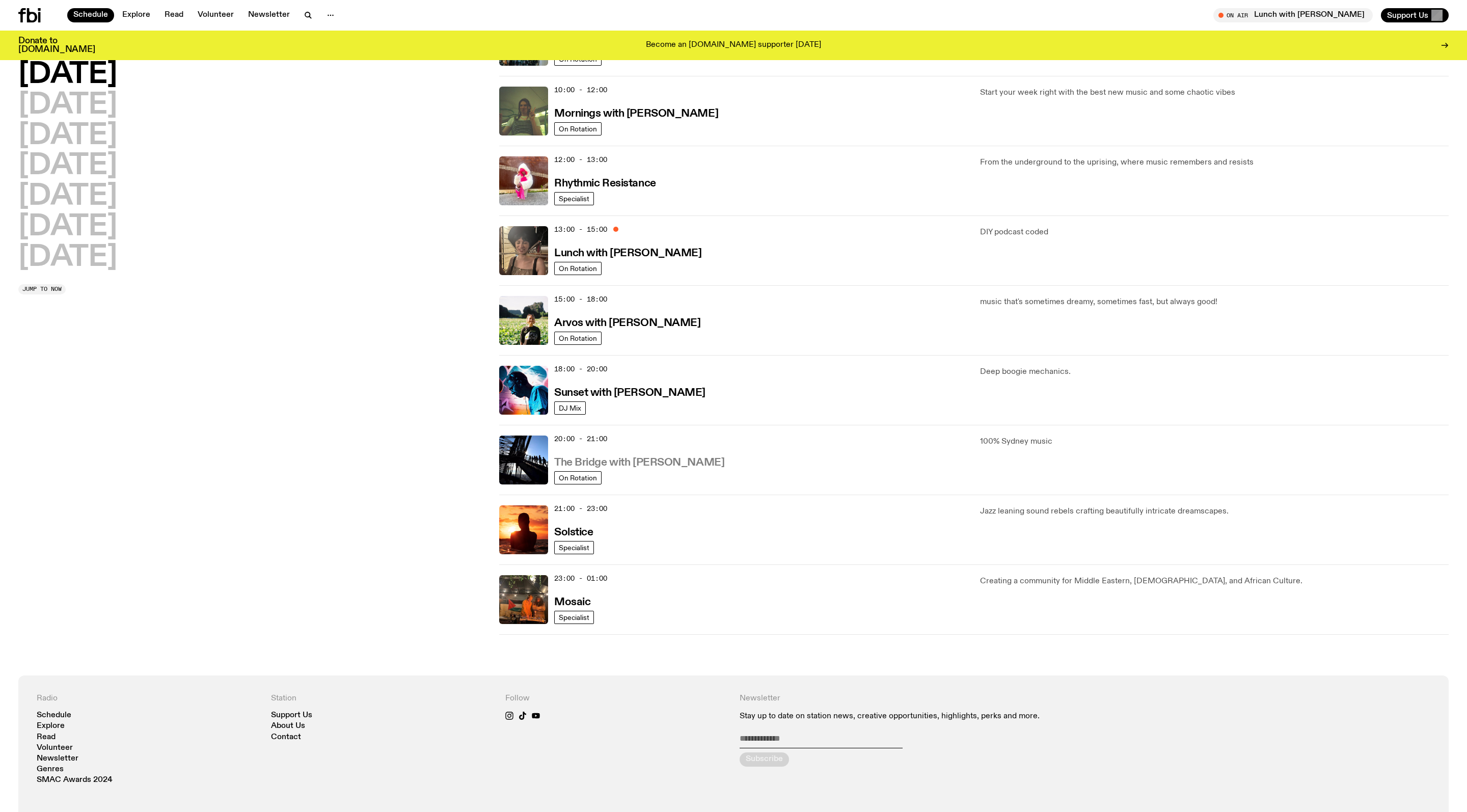
click at [693, 468] on h3 "The Bridge with [PERSON_NAME]" at bounding box center [639, 463] width 170 height 11
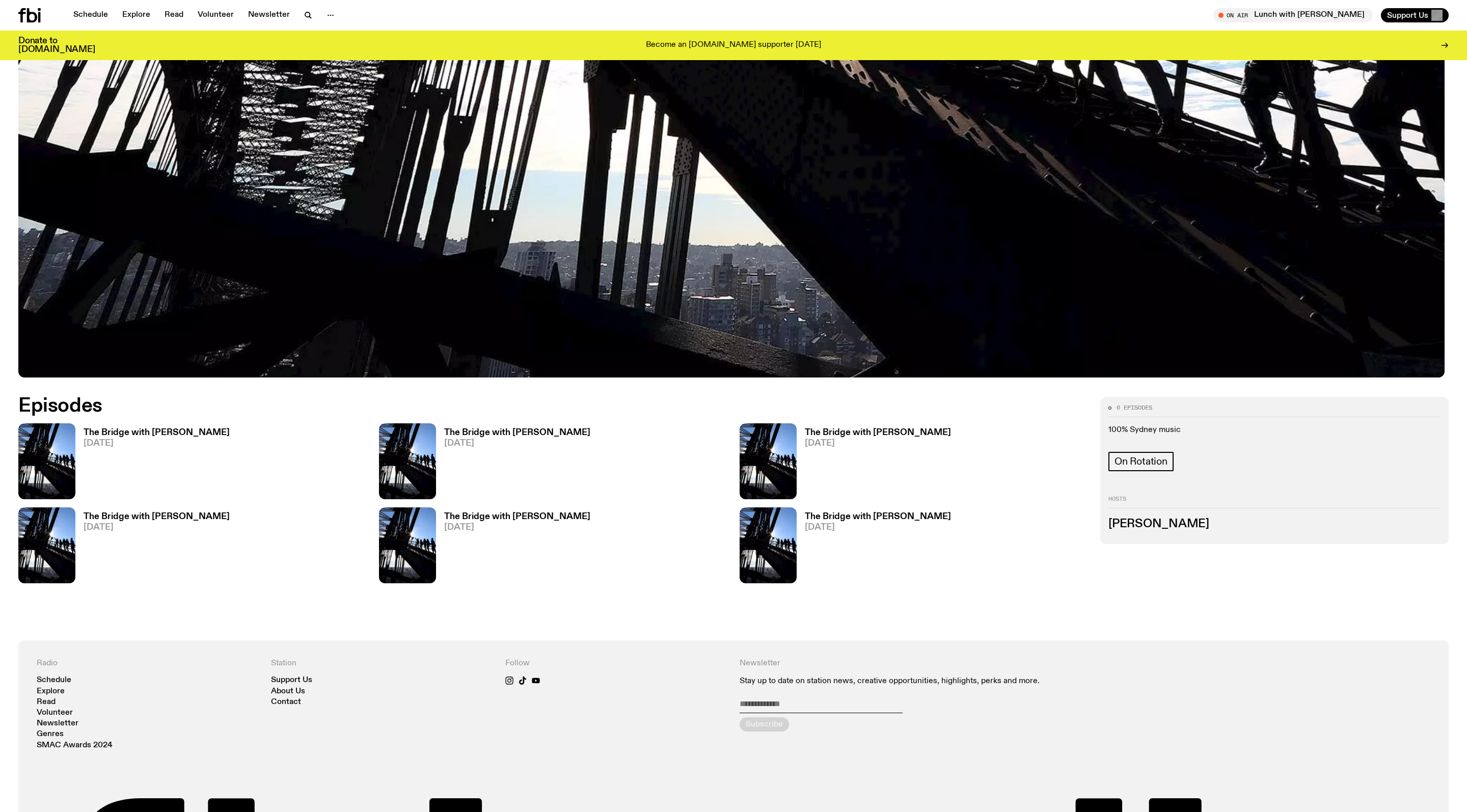
scroll to position [570, 0]
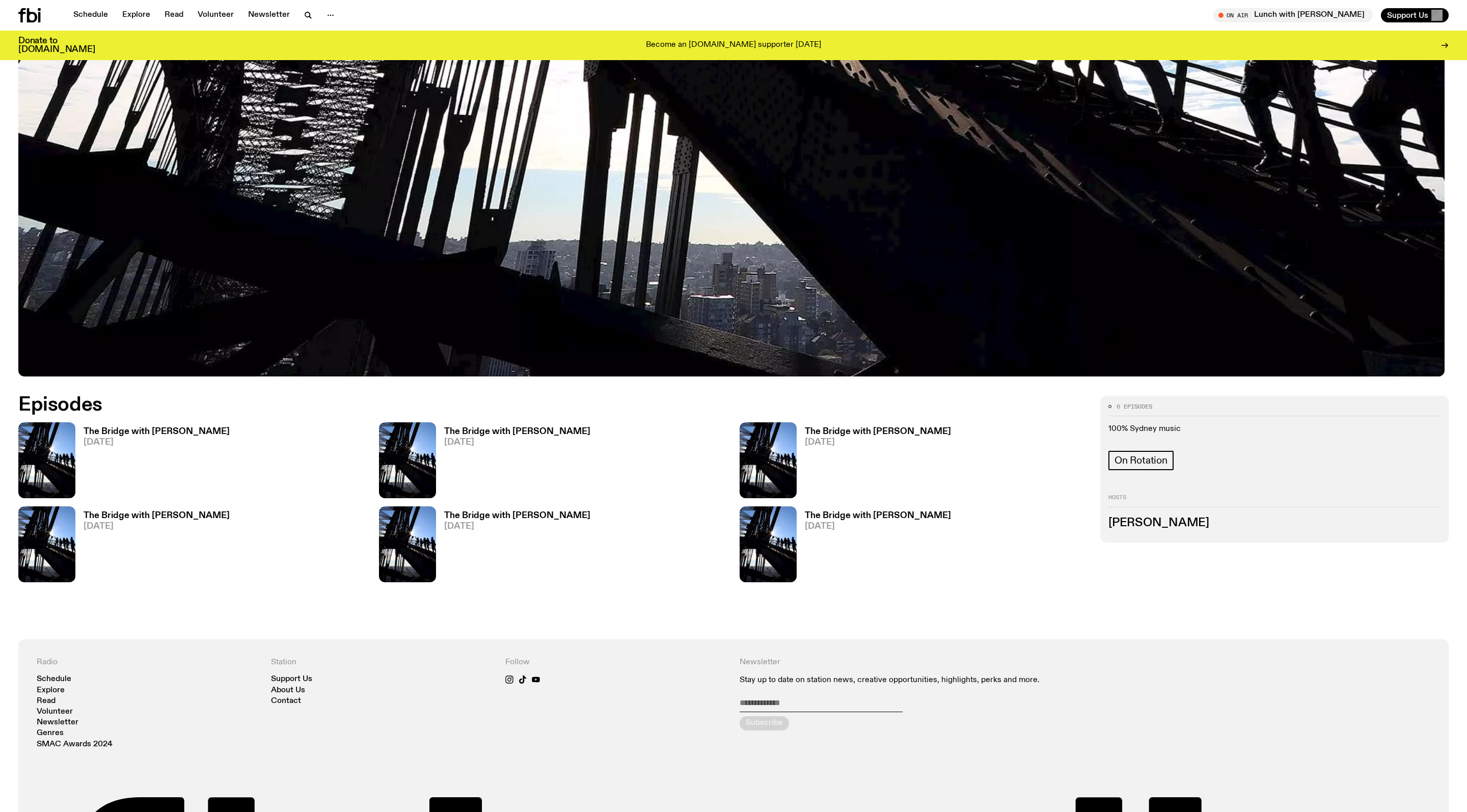
click at [189, 446] on span "[DATE]" at bounding box center [157, 442] width 146 height 9
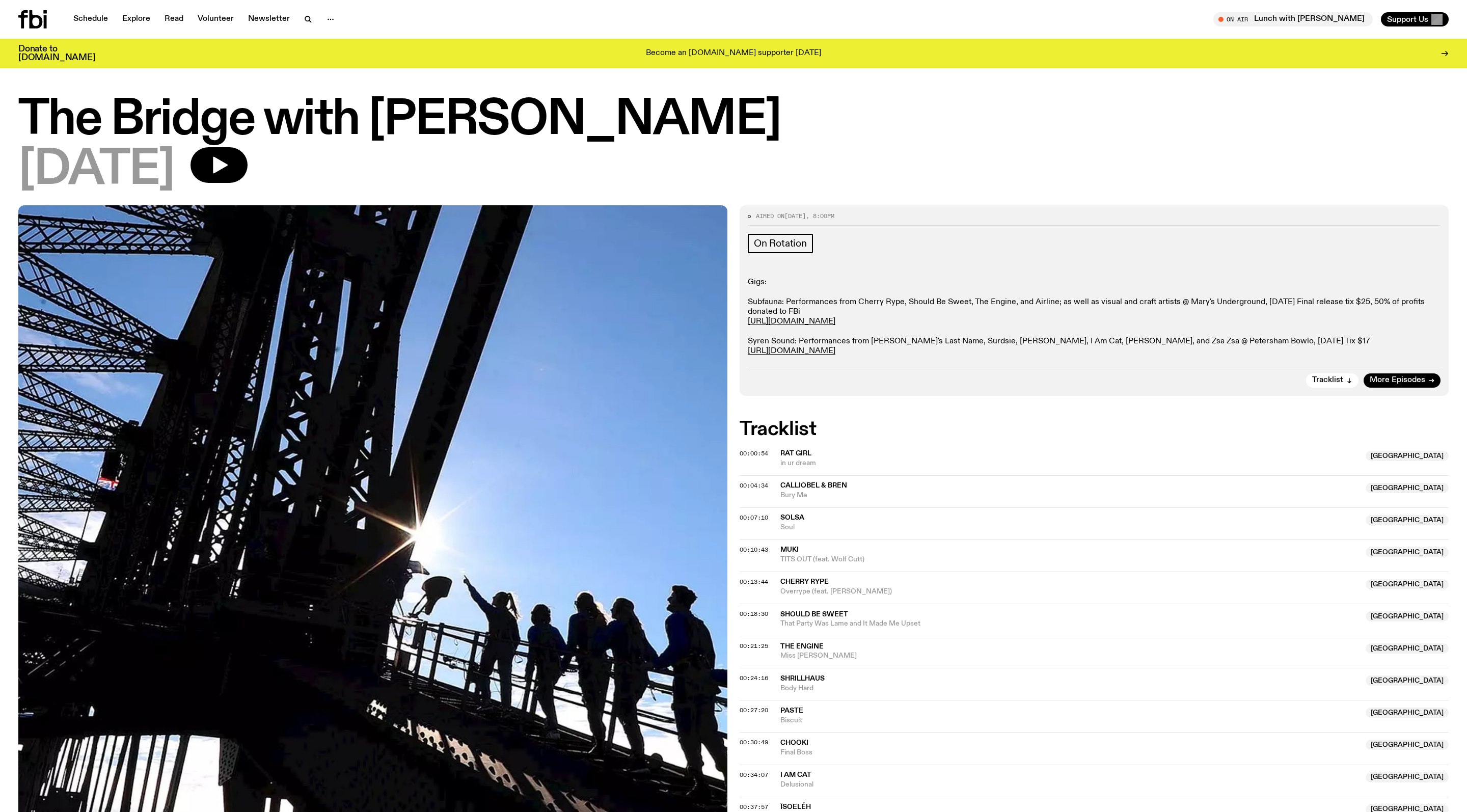
drag, startPoint x: 1027, startPoint y: 353, endPoint x: 1026, endPoint y: 368, distance: 15.0
click at [1026, 356] on p "Gigs: Subfauna: Performances from Cherry Rype, Should Be Sweet, The Engine, and…" at bounding box center [1094, 316] width 693 height 78
click at [156, 22] on link "Explore" at bounding box center [136, 19] width 40 height 14
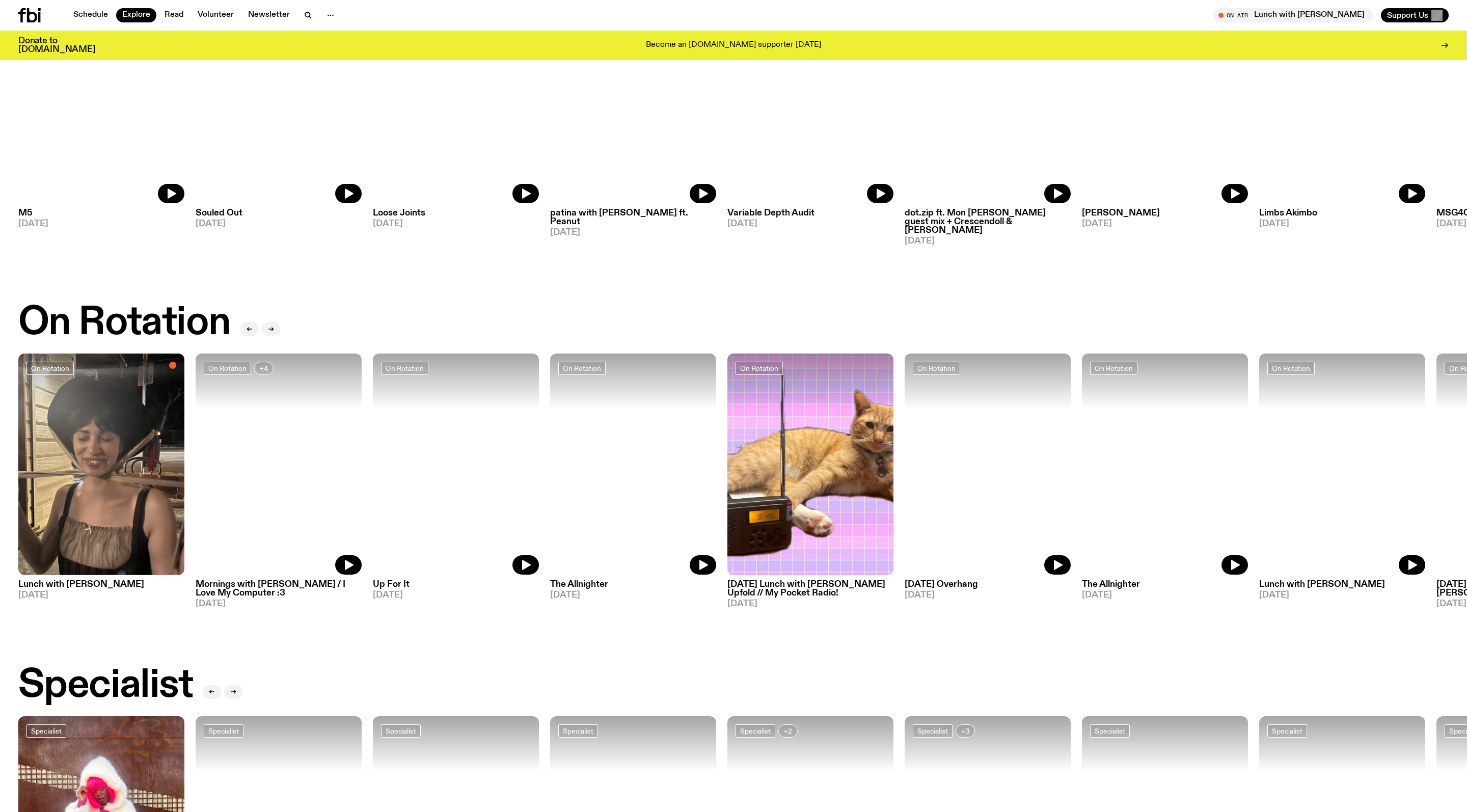
scroll to position [160, 0]
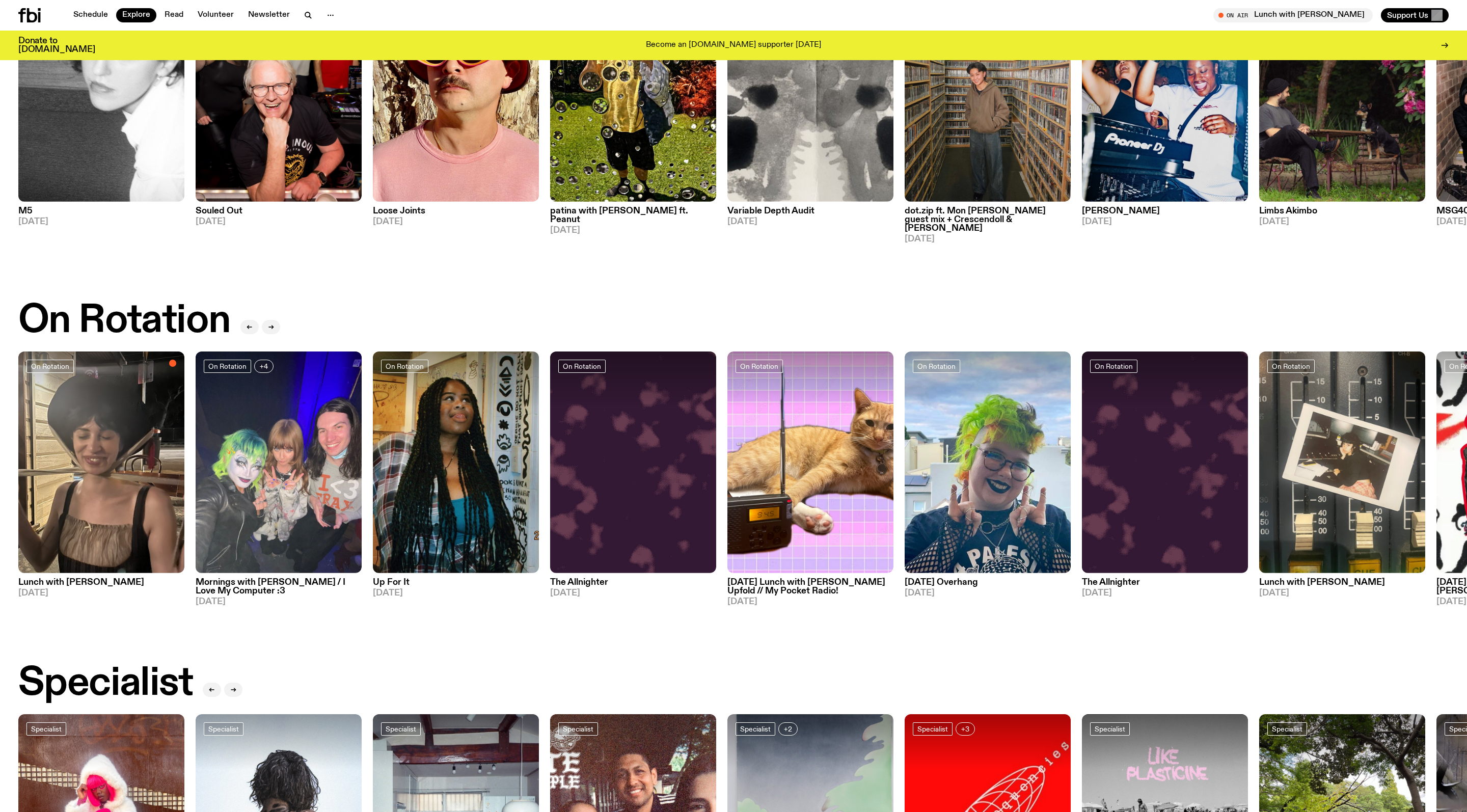
click at [312, 585] on h3 "Mornings with [PERSON_NAME] / I Love My Computer :3" at bounding box center [278, 586] width 166 height 17
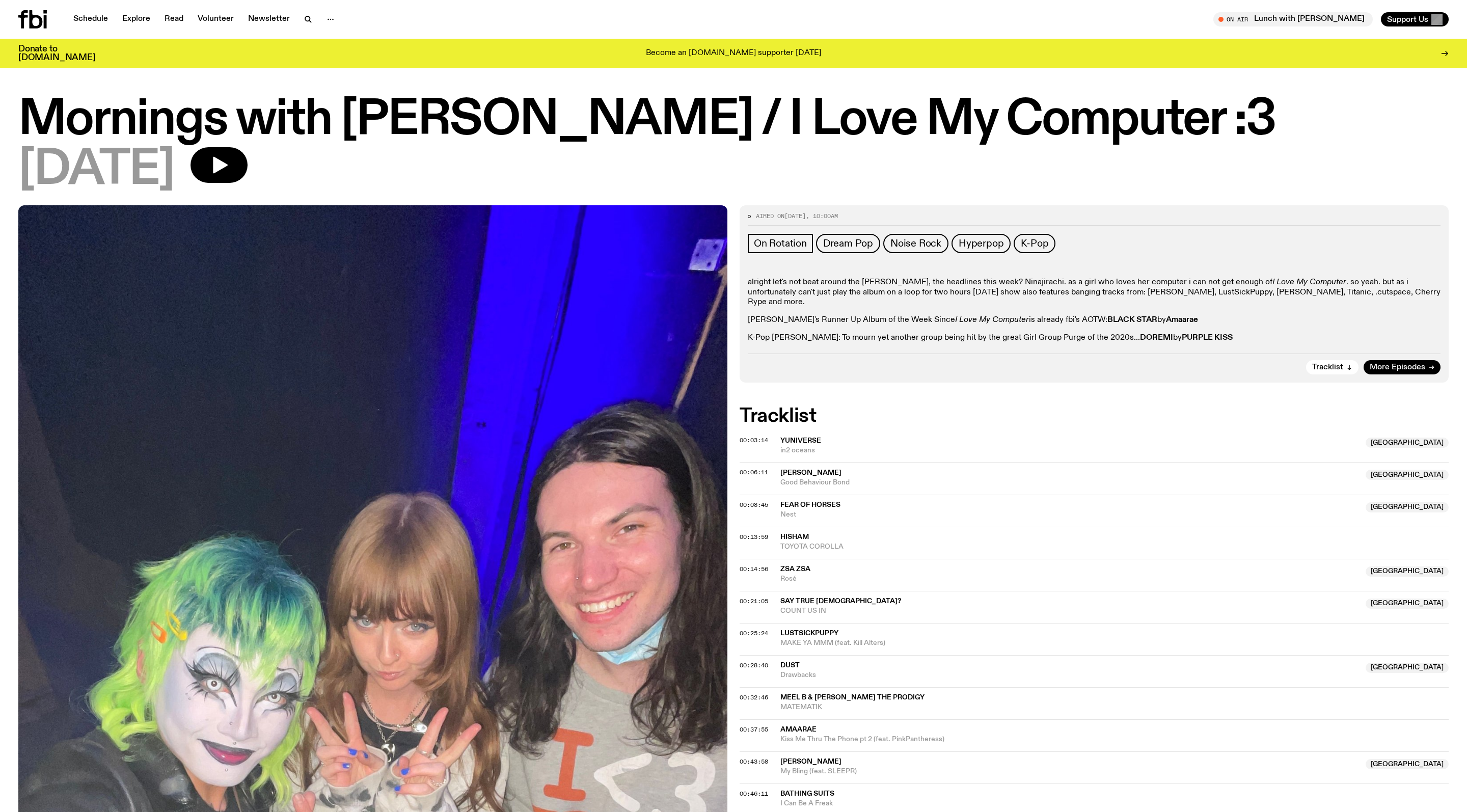
click at [1085, 306] on p "alright let's not beat around the [PERSON_NAME], the headlines this week? Ninaj…" at bounding box center [1094, 292] width 693 height 29
click at [1385, 371] on span "More Episodes" at bounding box center [1398, 367] width 56 height 7
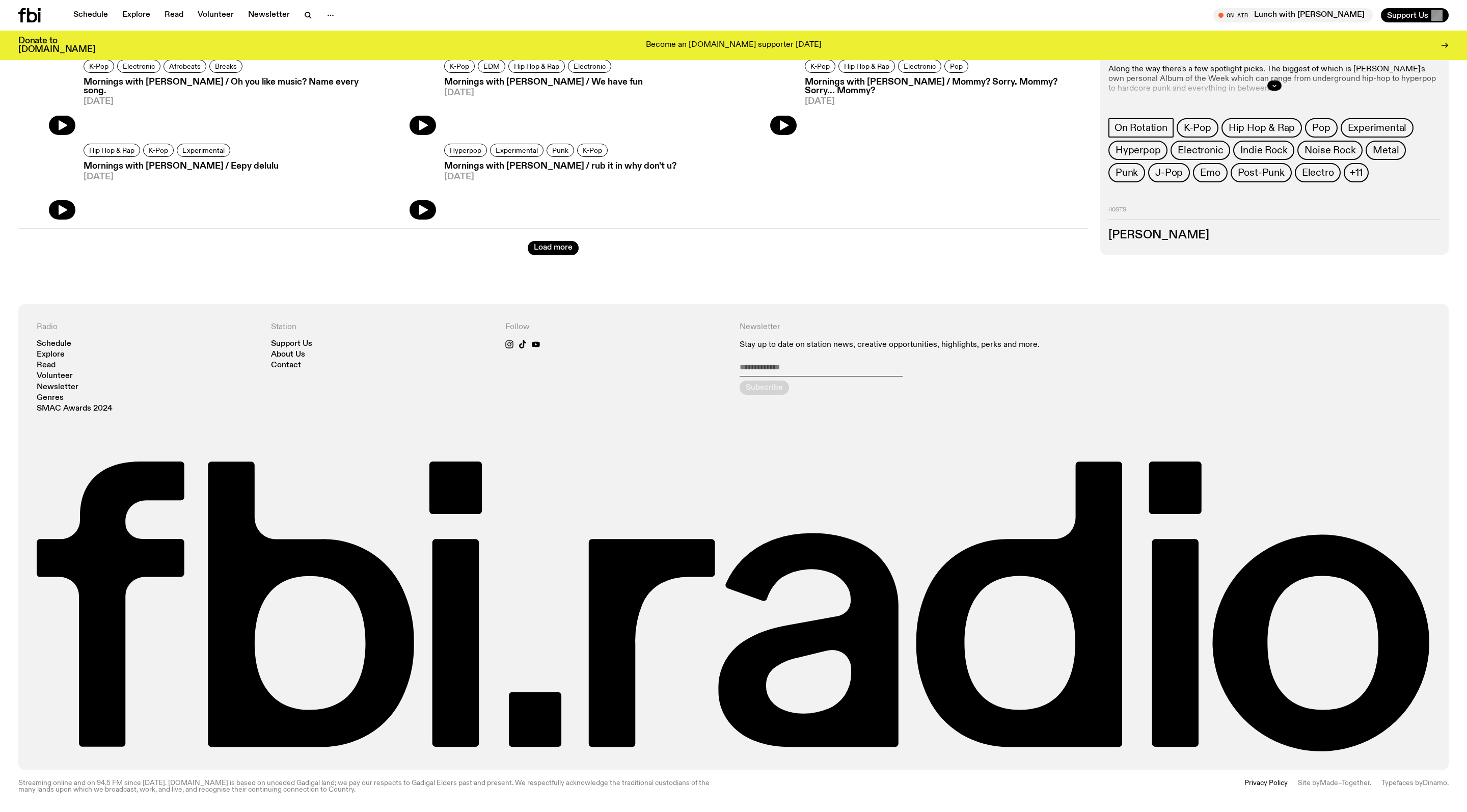
scroll to position [1334, 0]
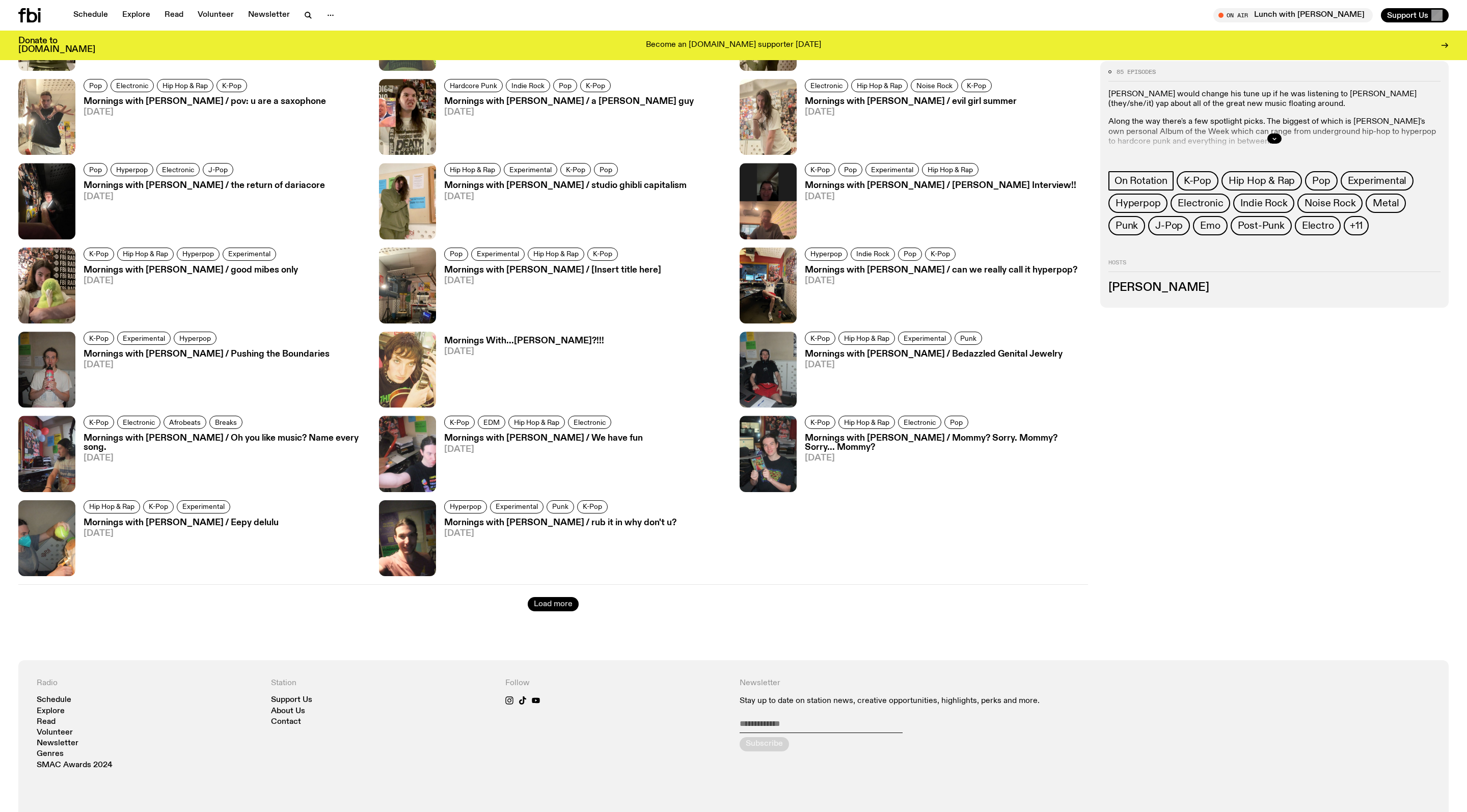
click at [564, 611] on button "Load more" at bounding box center [553, 604] width 51 height 14
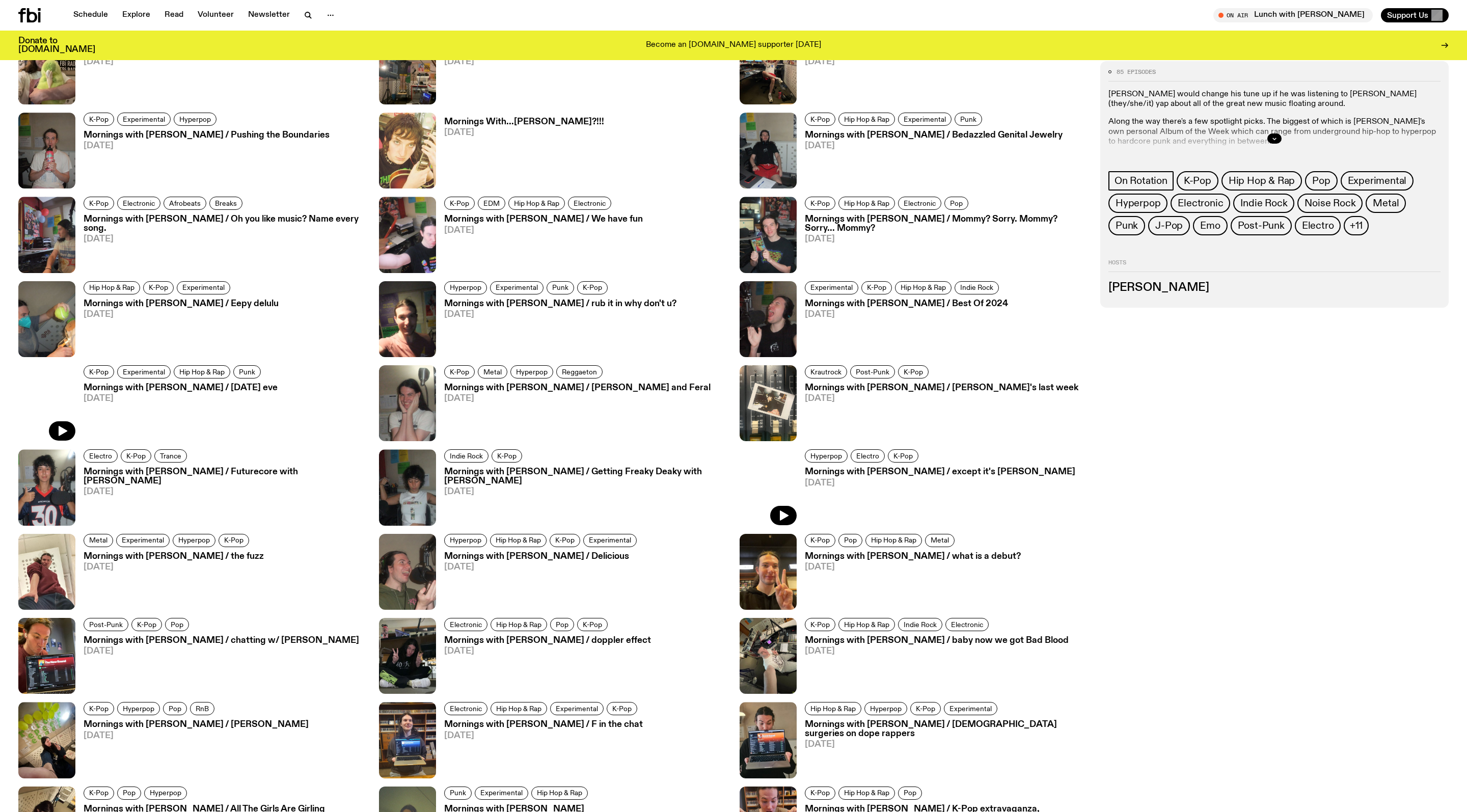
scroll to position [1857, 0]
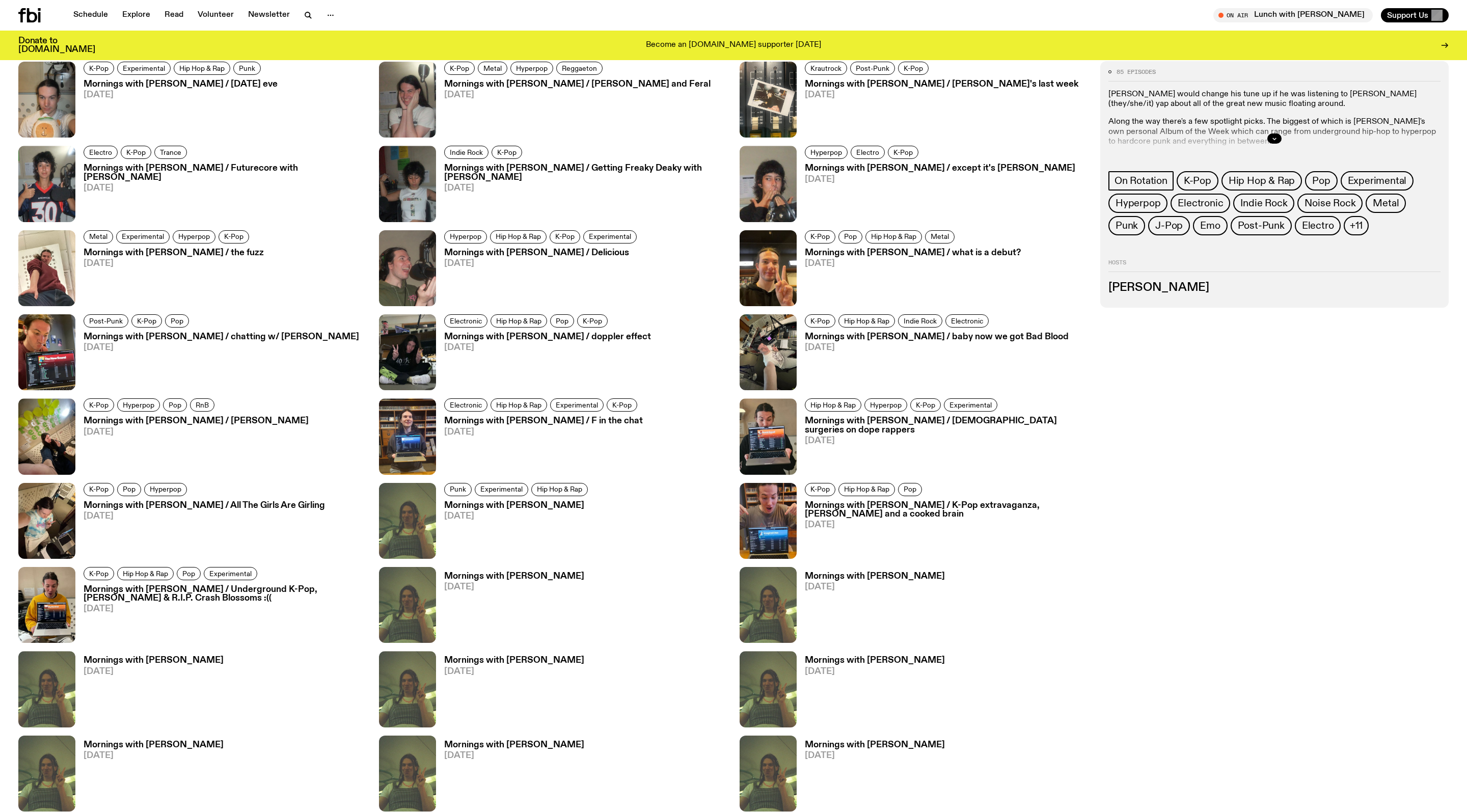
click at [685, 181] on h3 "Mornings with [PERSON_NAME] / Getting Freaky Deaky with [PERSON_NAME]" at bounding box center [585, 172] width 283 height 17
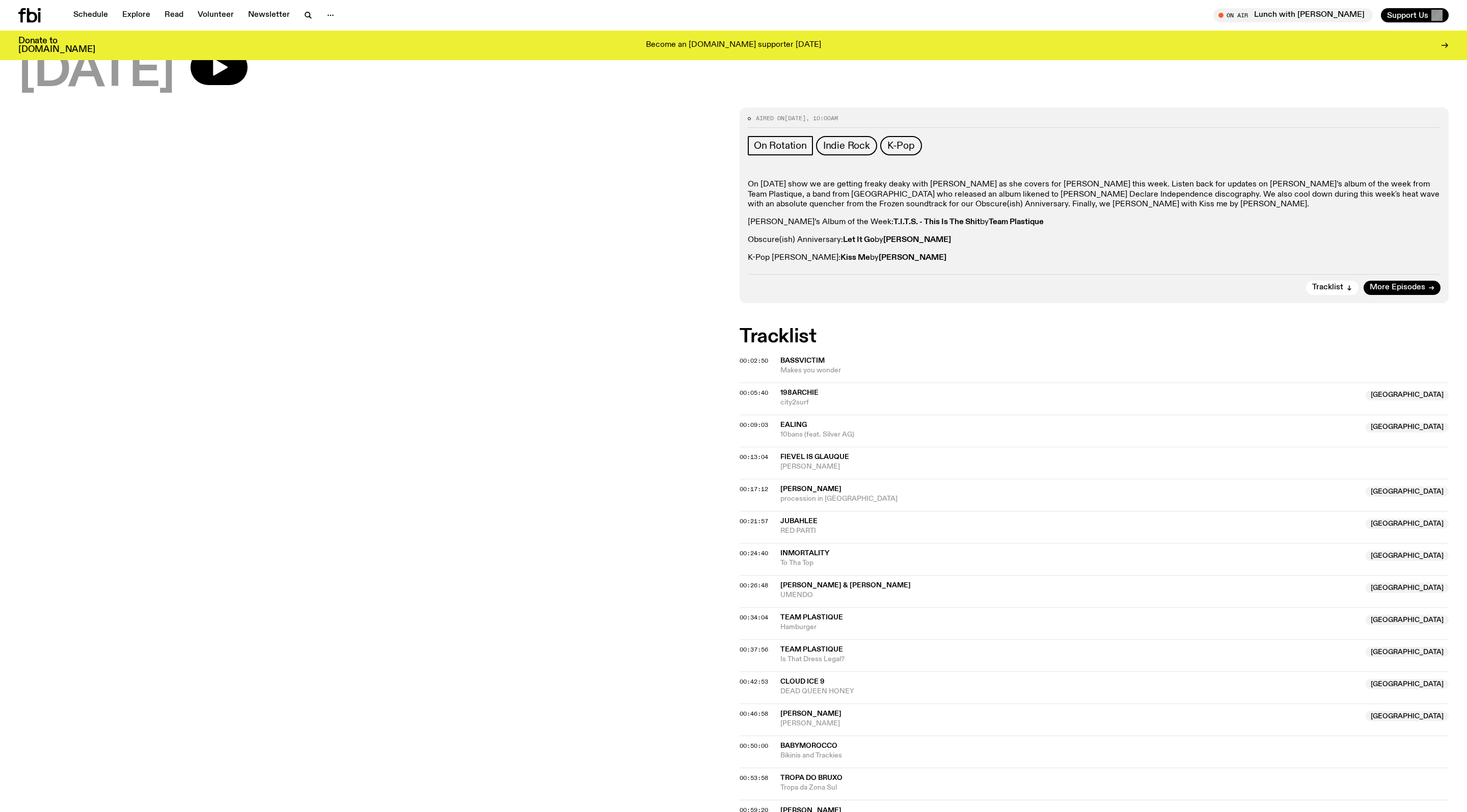
scroll to position [133, 0]
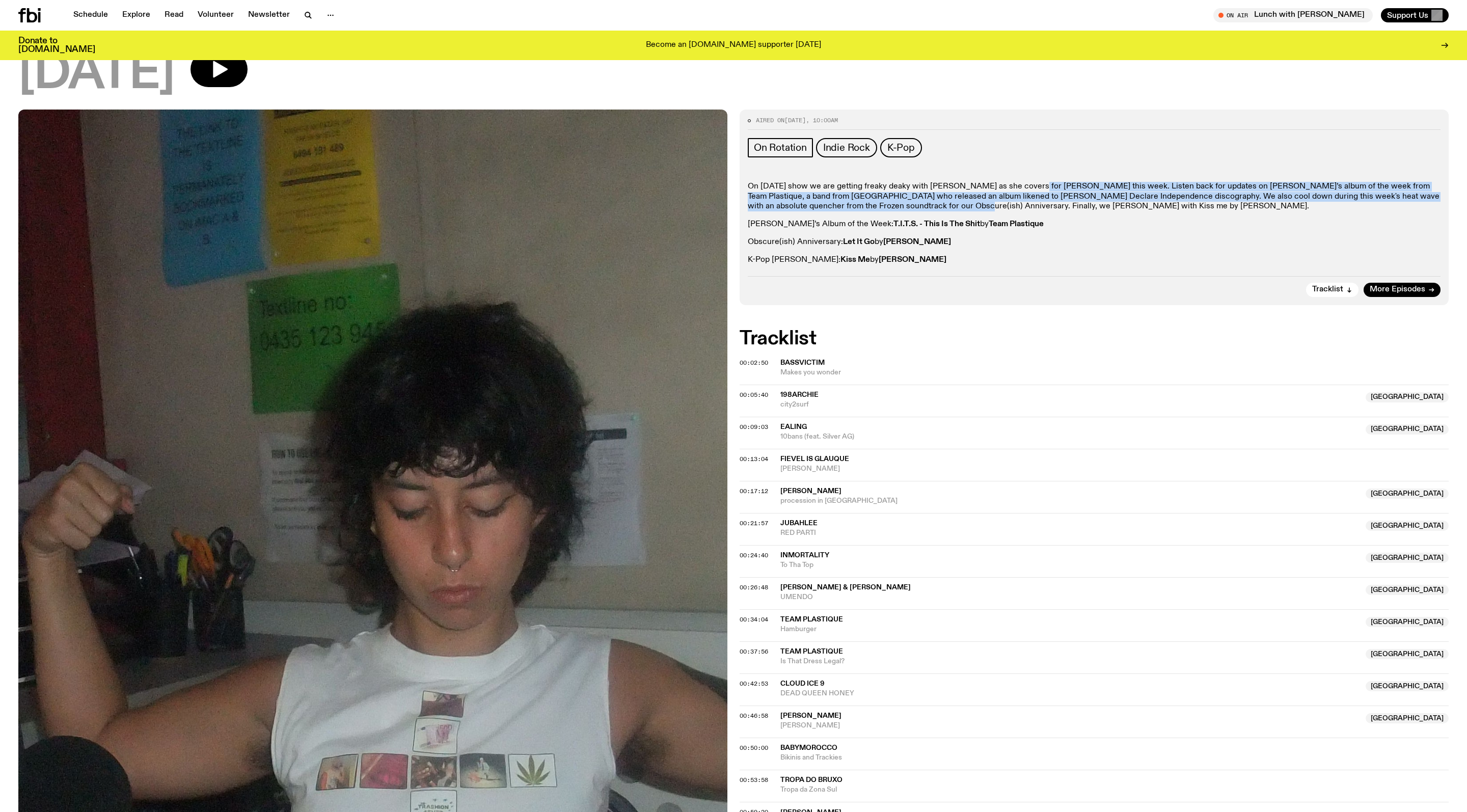
drag, startPoint x: 1050, startPoint y: 203, endPoint x: 1085, endPoint y: 223, distance: 40.3
click at [1085, 255] on p "On [DATE] show we are getting freaky deaky with [PERSON_NAME] as she covers for…" at bounding box center [1094, 260] width 693 height 10
click at [157, 14] on link "Explore" at bounding box center [136, 15] width 40 height 14
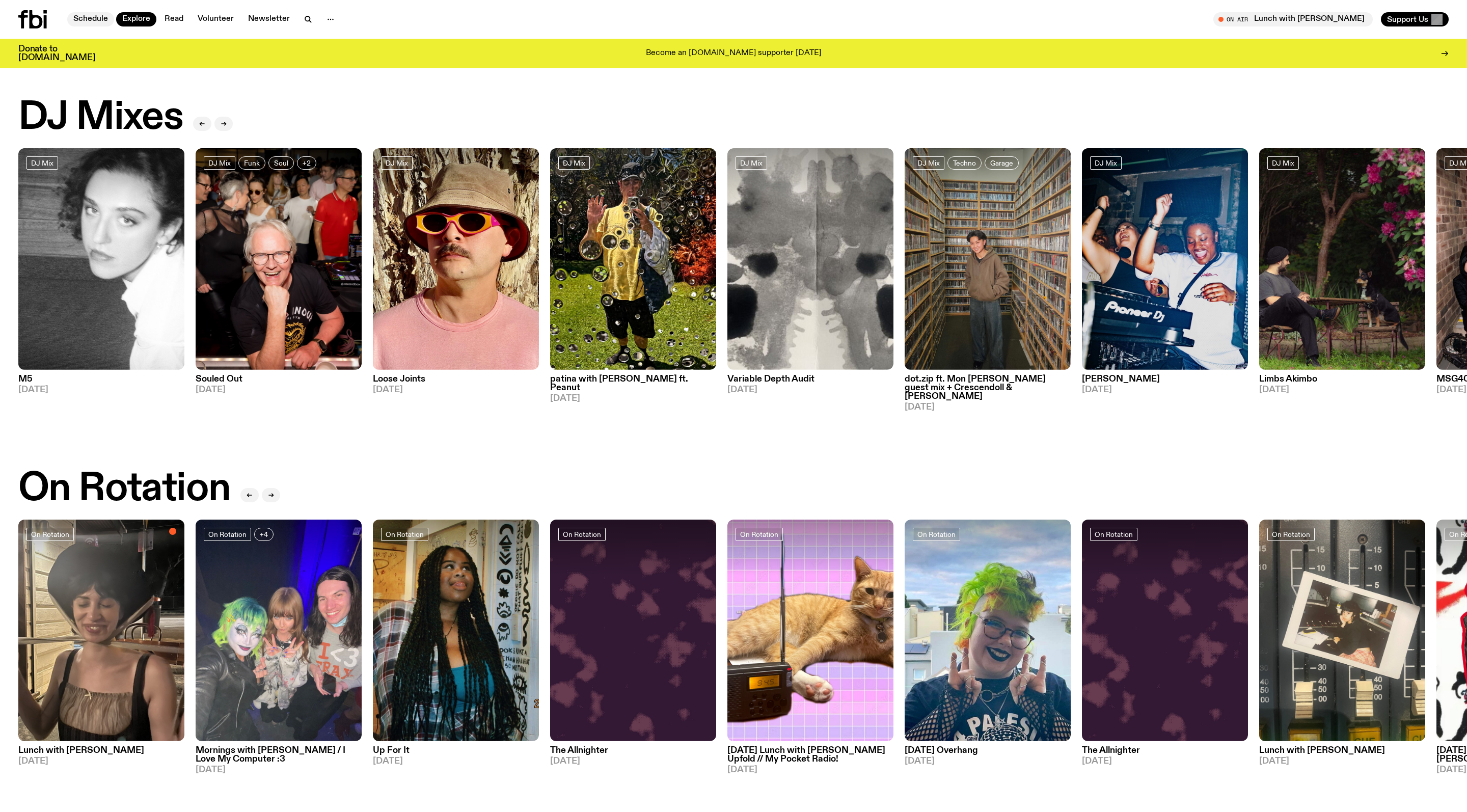
click at [106, 23] on link "Schedule" at bounding box center [91, 19] width 47 height 14
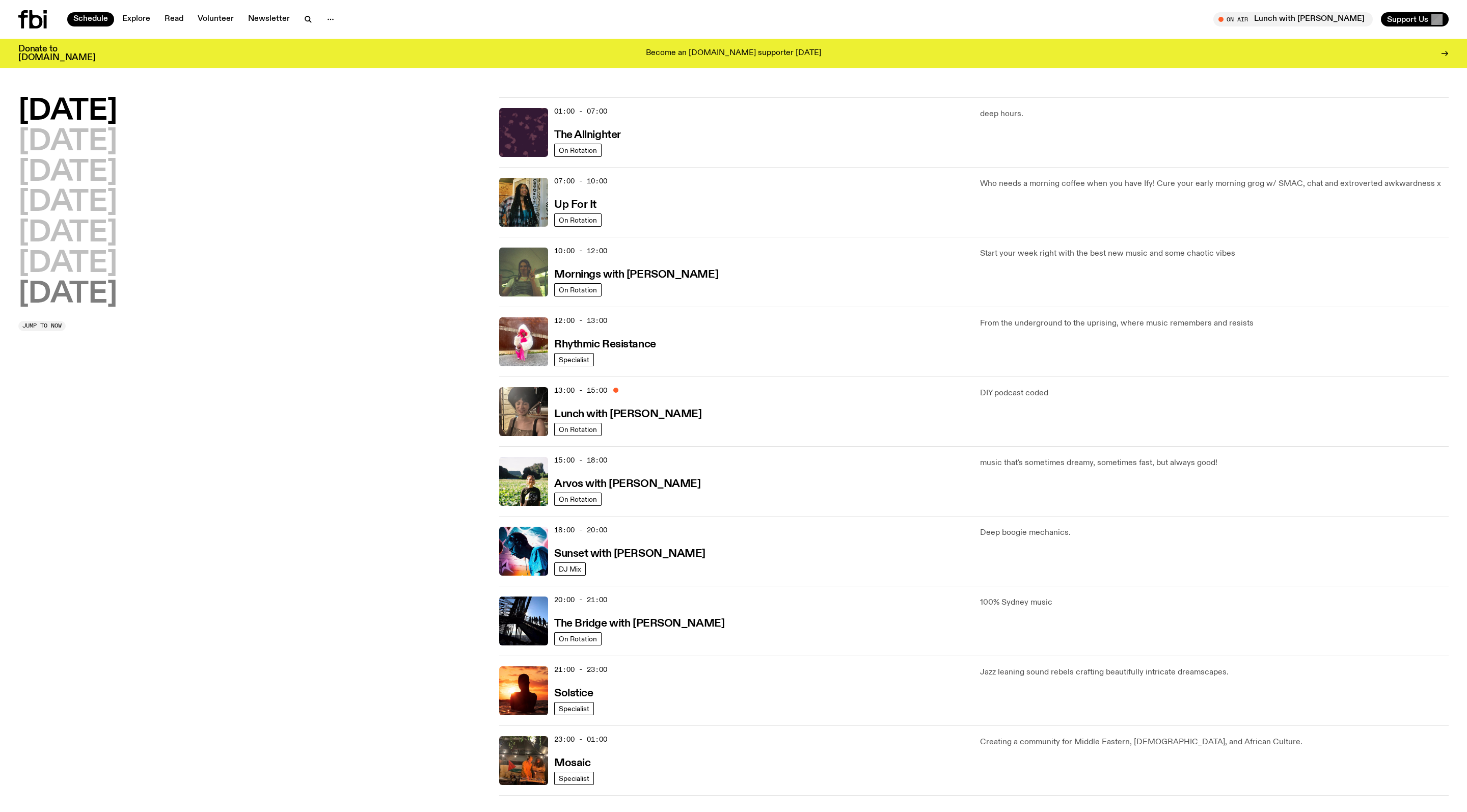
click at [108, 291] on h2 "[DATE]" at bounding box center [67, 295] width 99 height 29
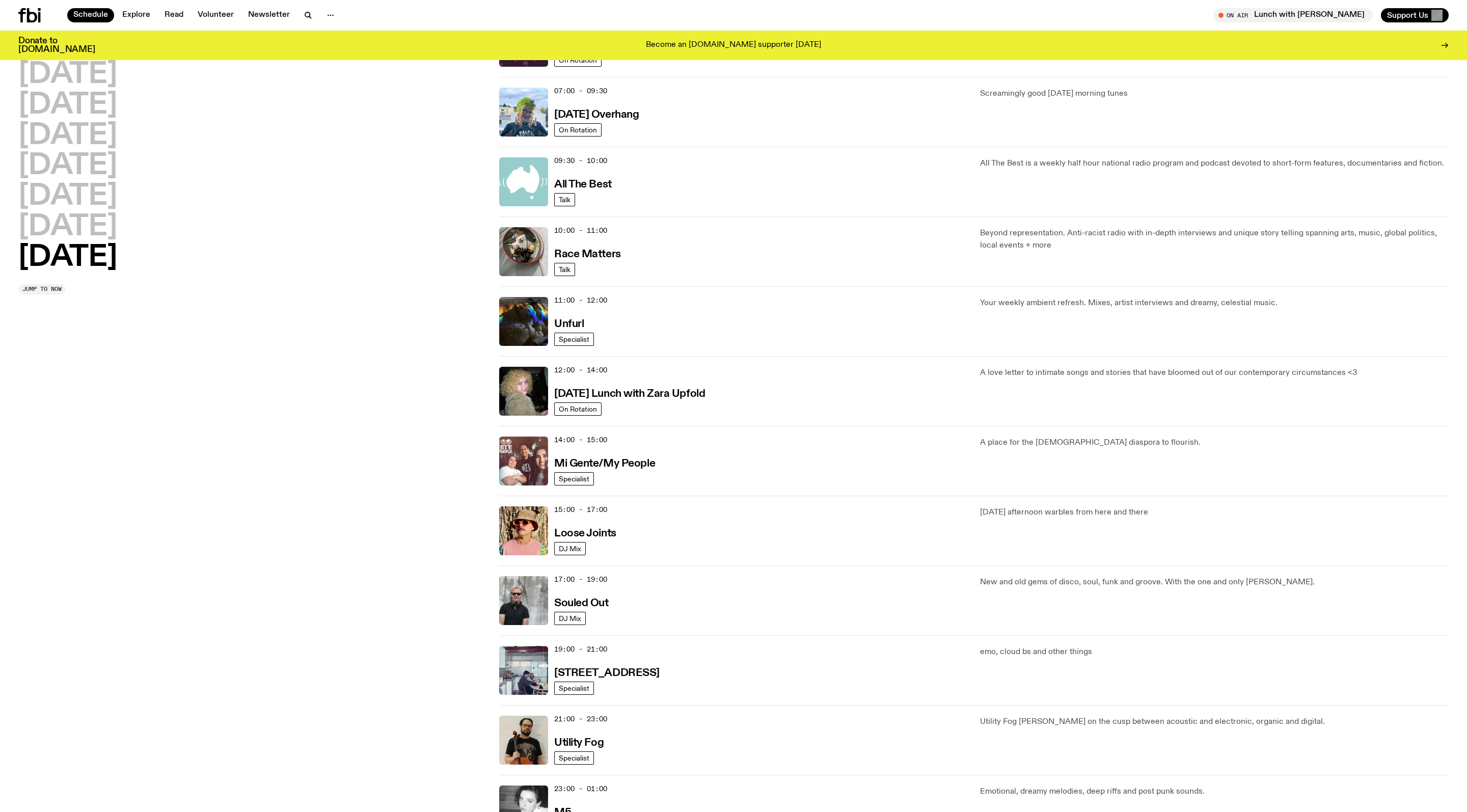
scroll to position [78, 0]
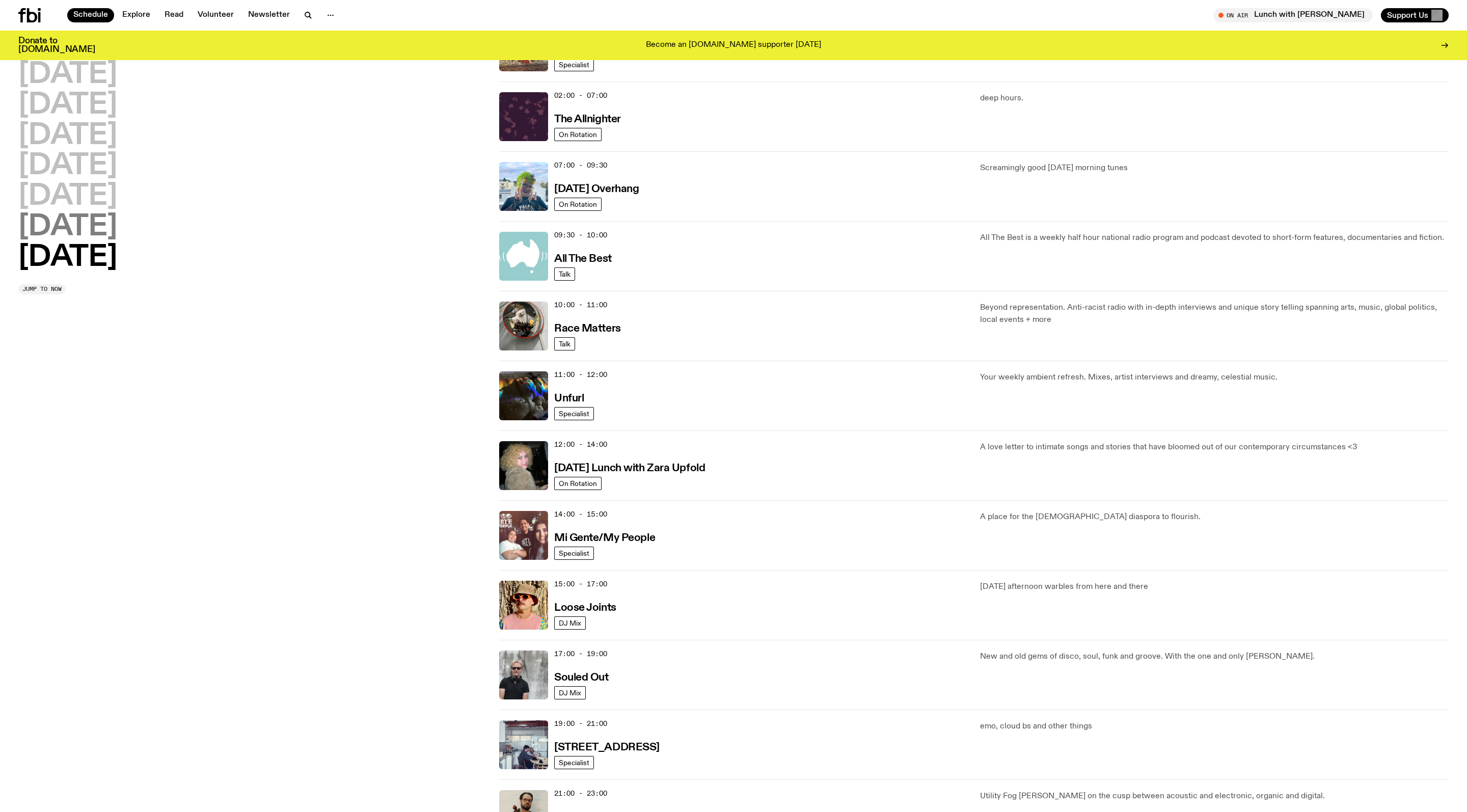
click at [117, 231] on h2 "[DATE]" at bounding box center [67, 227] width 99 height 29
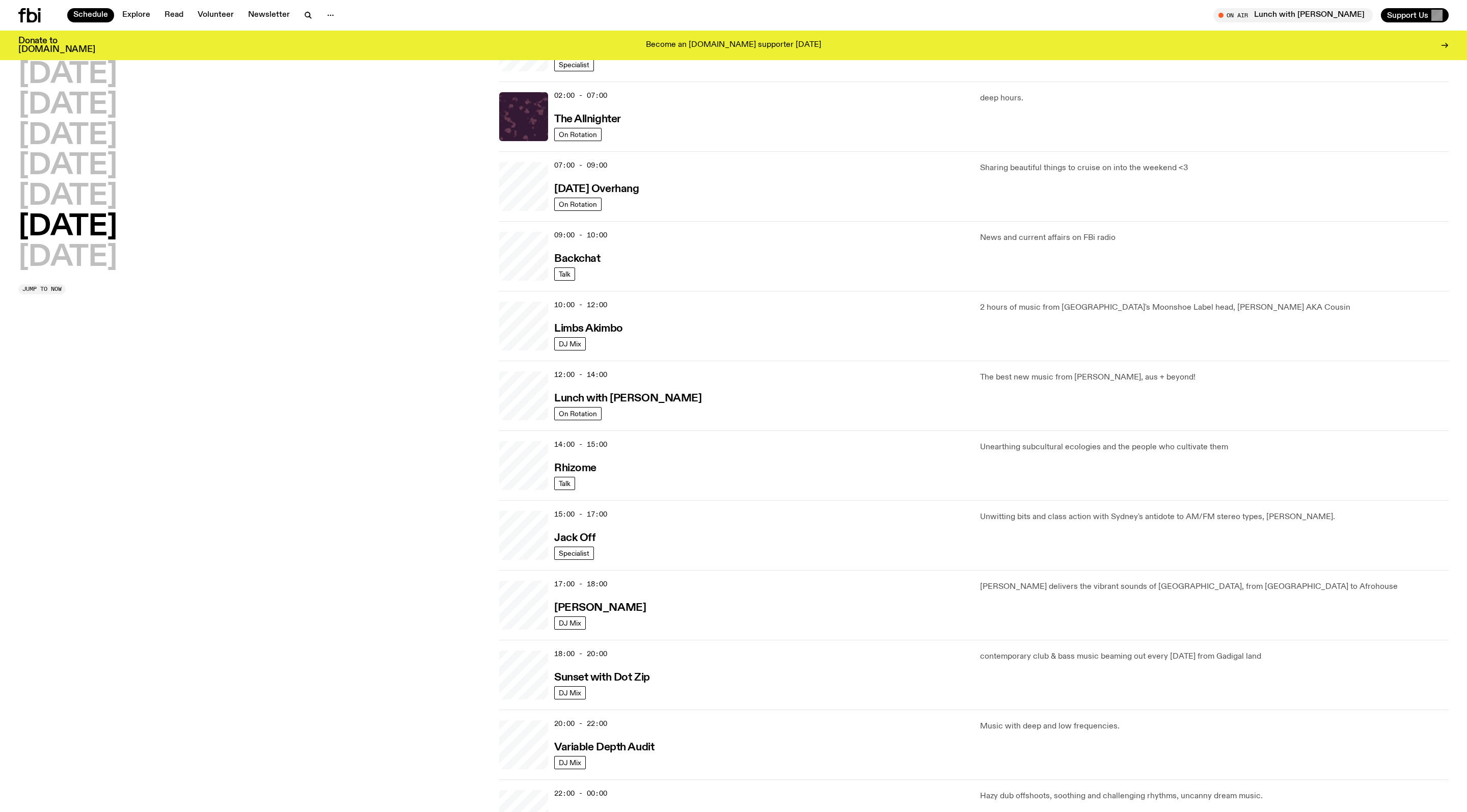
scroll to position [31, 0]
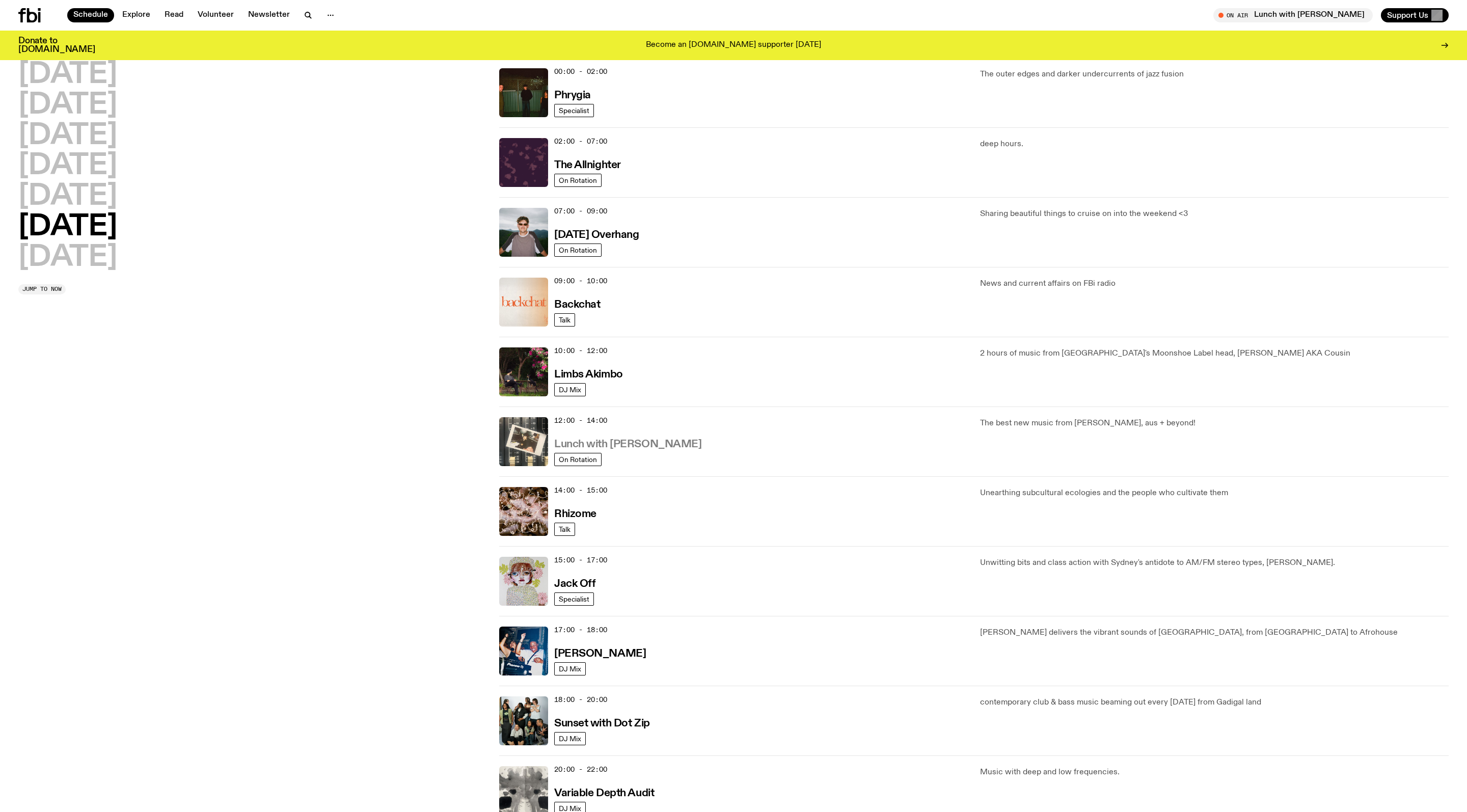
click at [651, 450] on h3 "Lunch with [PERSON_NAME]" at bounding box center [628, 444] width 147 height 11
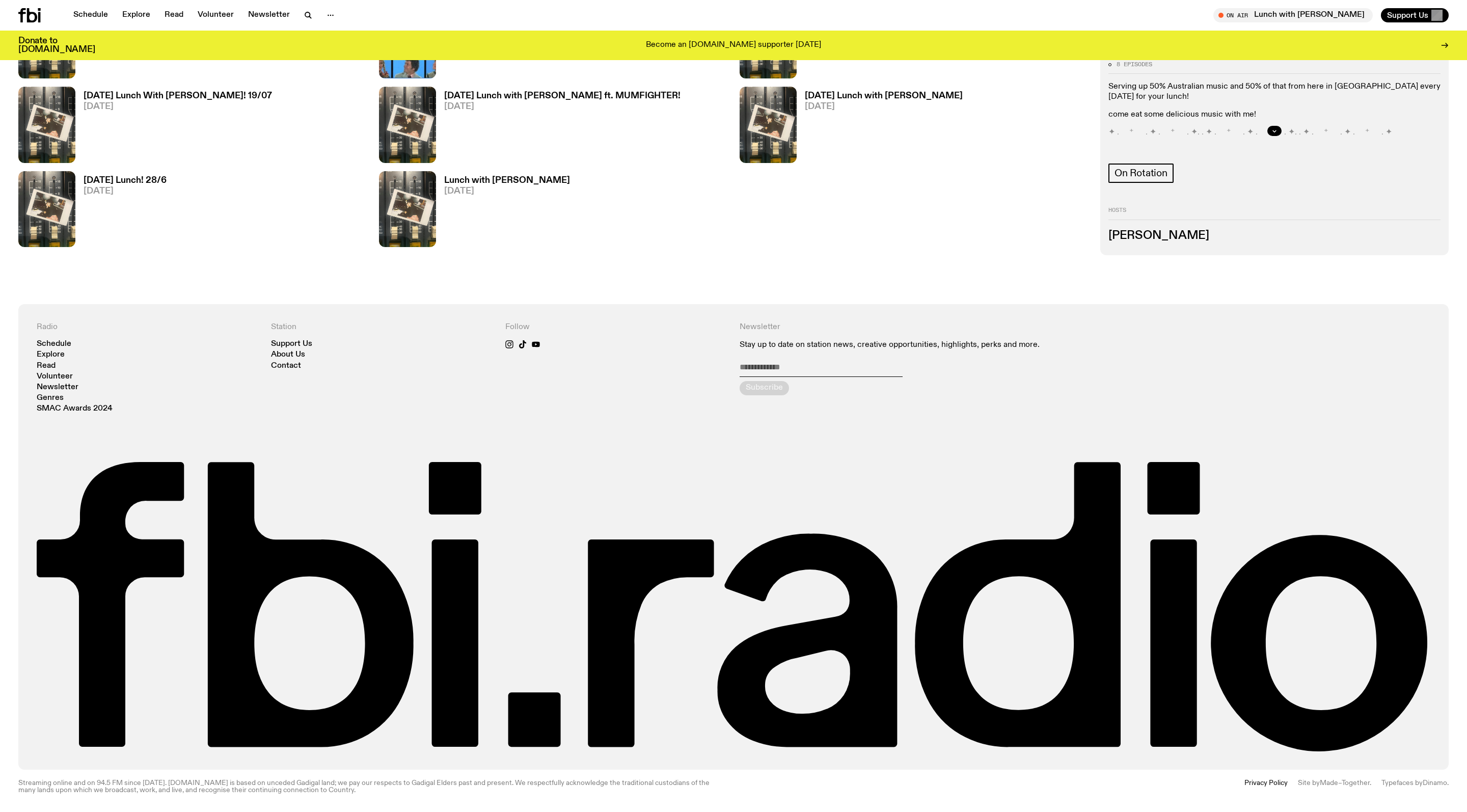
scroll to position [667, 0]
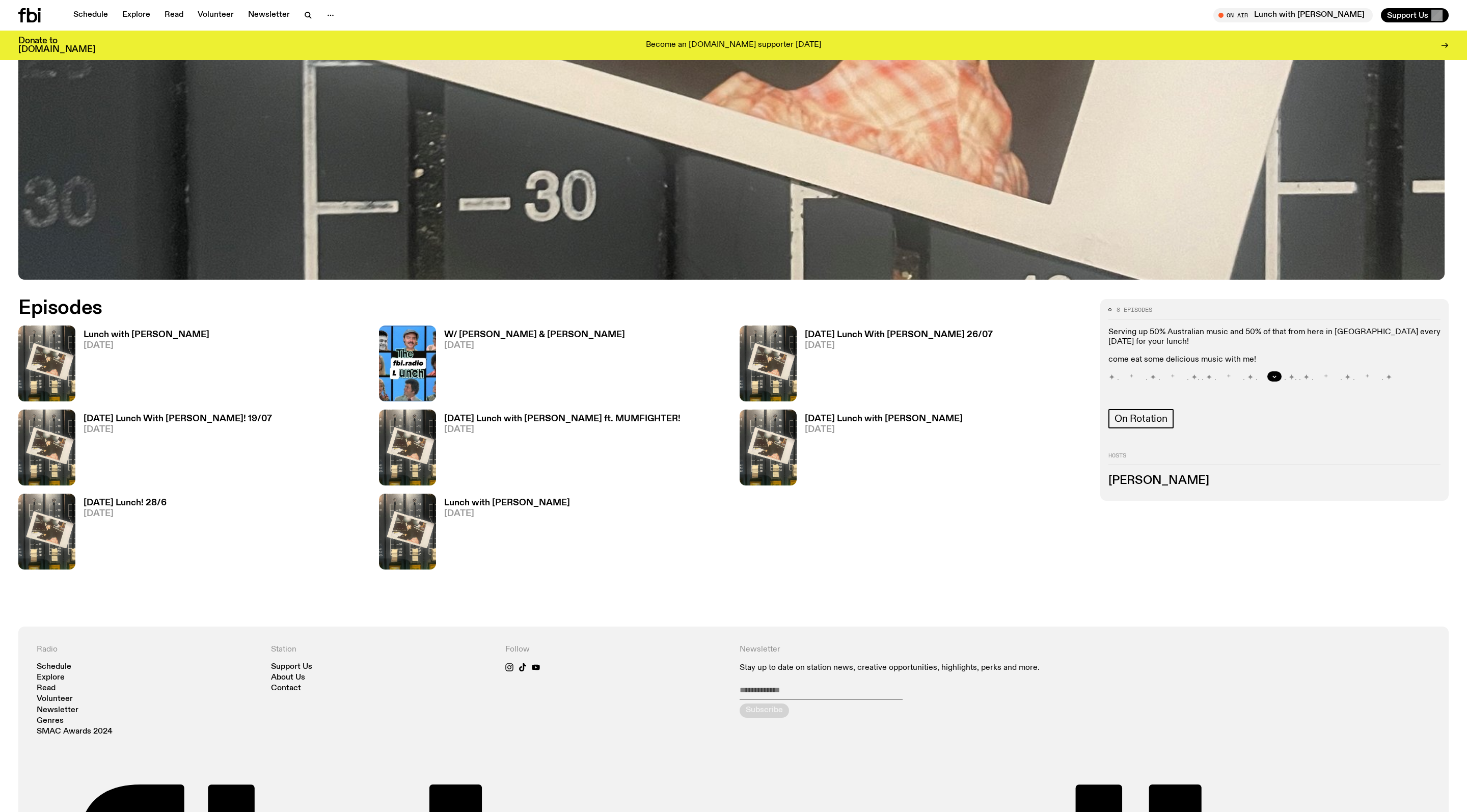
click at [158, 338] on h3 "Lunch with [PERSON_NAME]" at bounding box center [146, 335] width 126 height 9
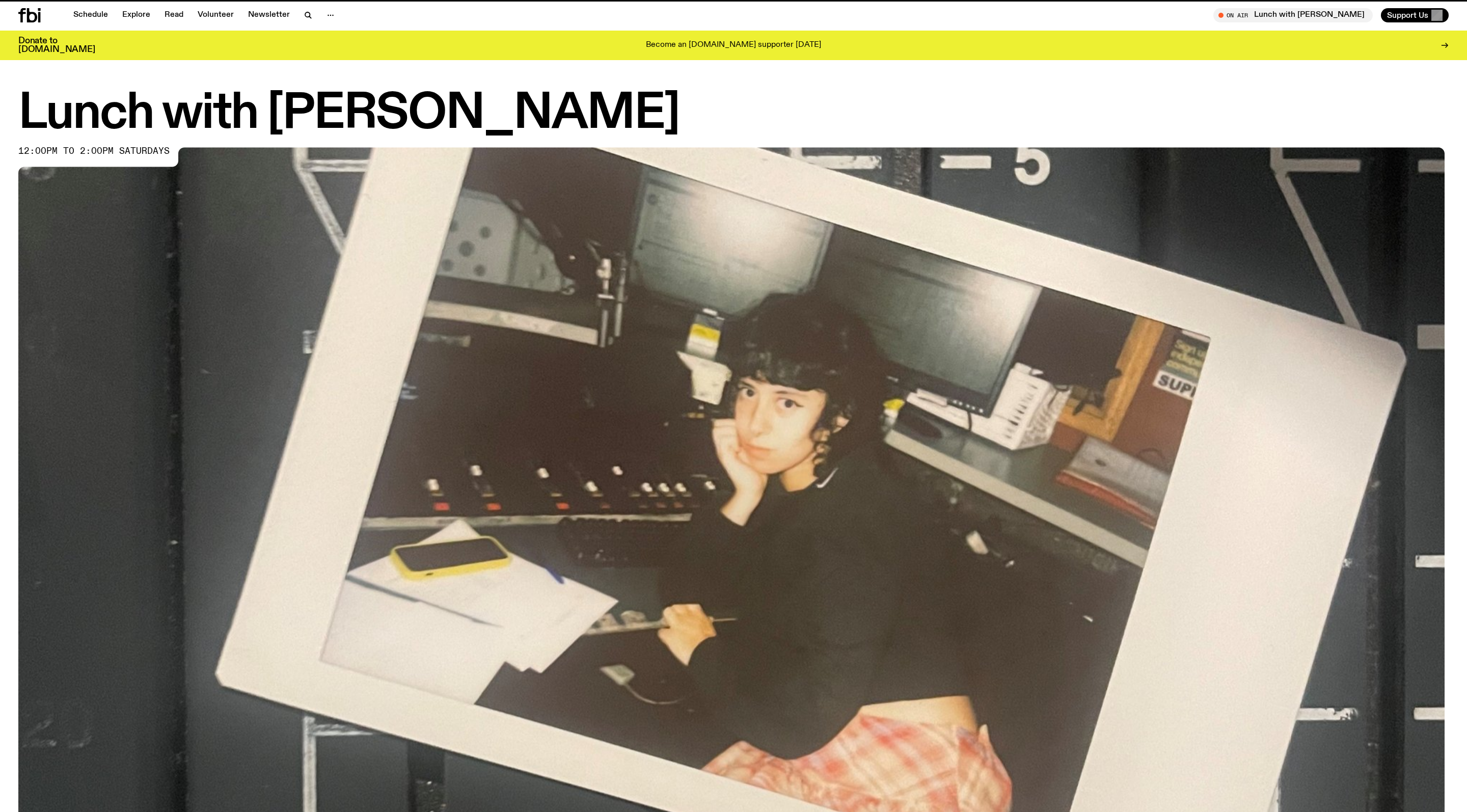
scroll to position [667, 0]
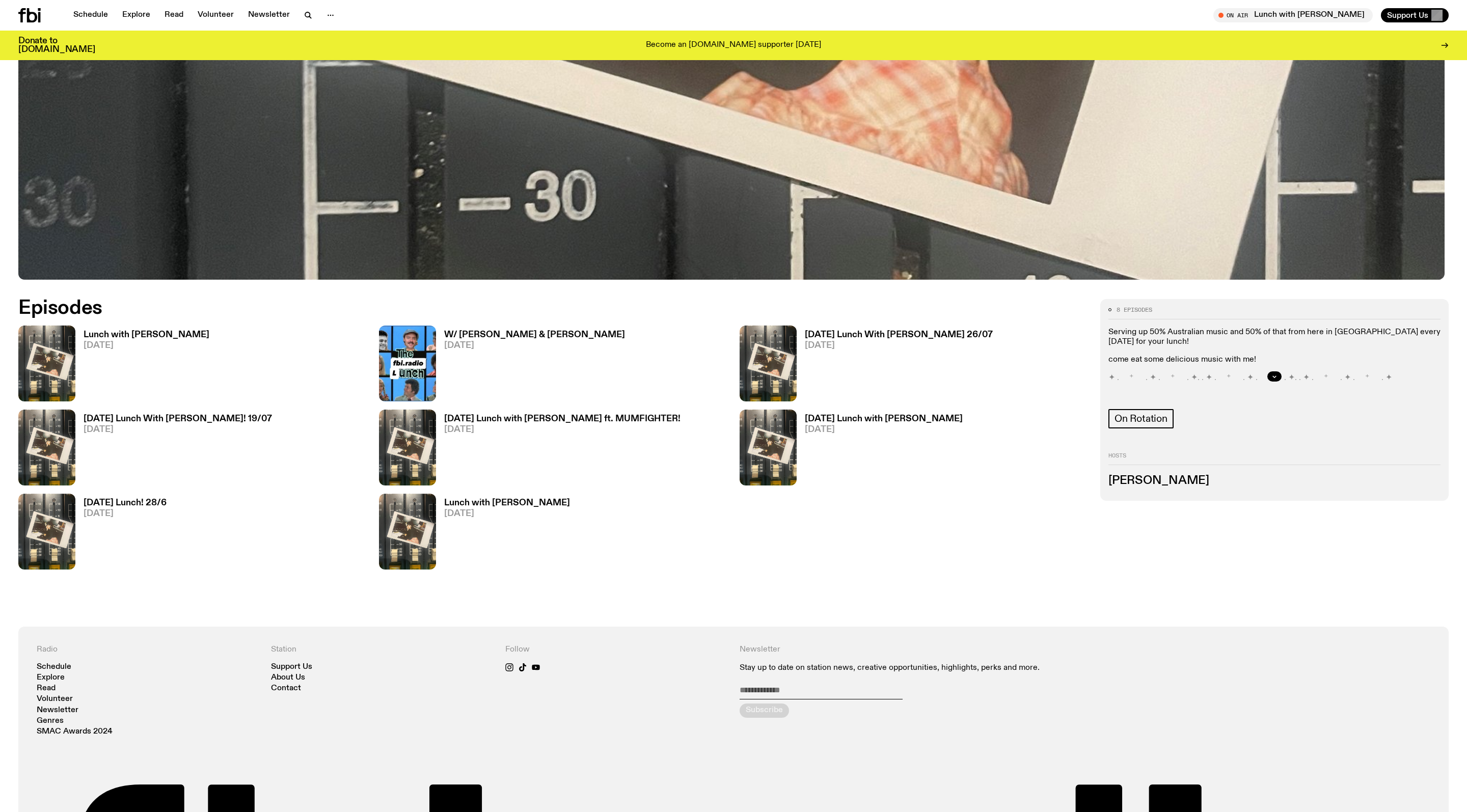
click at [897, 349] on span "[DATE]" at bounding box center [899, 345] width 188 height 9
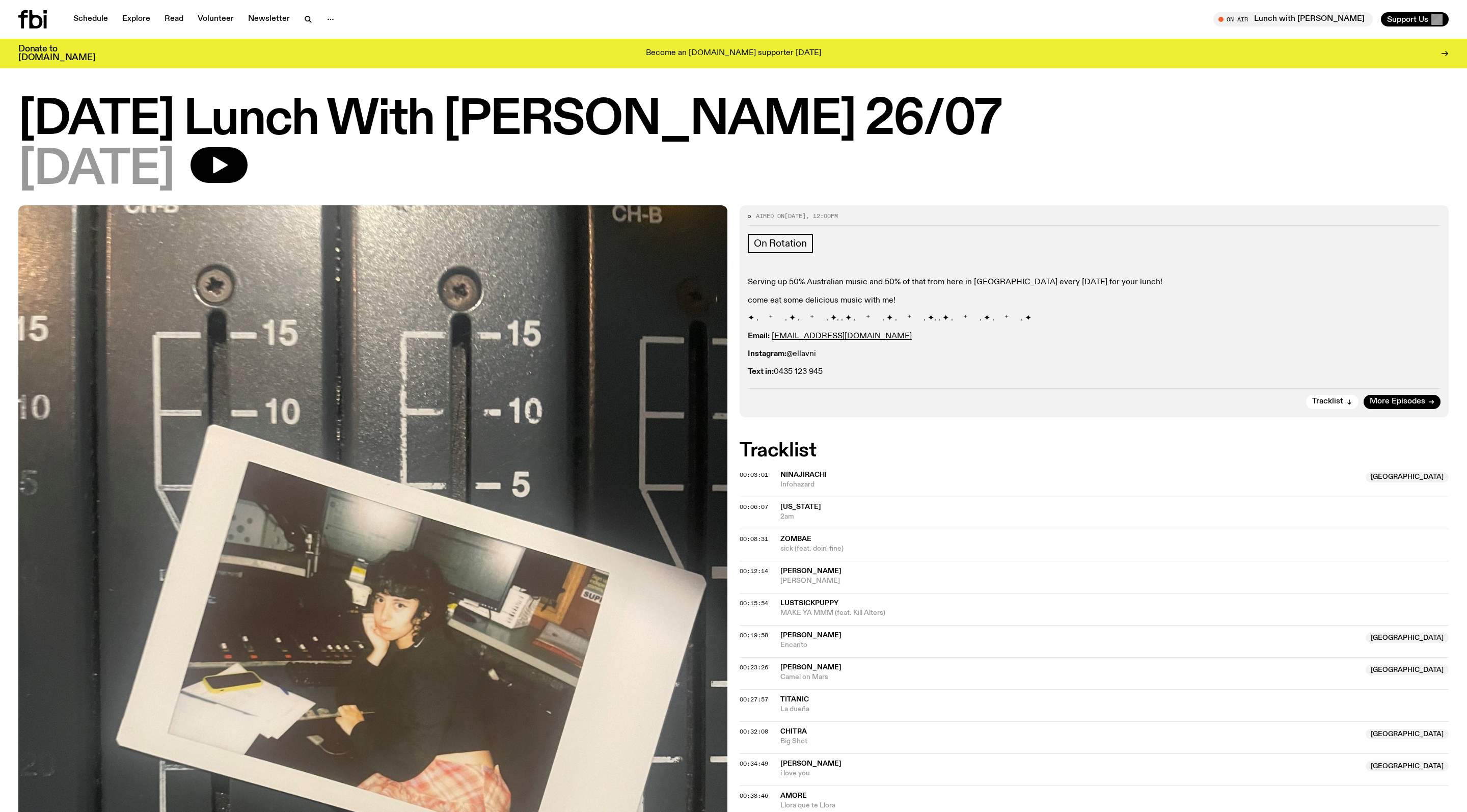
click at [899, 359] on p "Instagram: @ellavni" at bounding box center [1094, 354] width 693 height 10
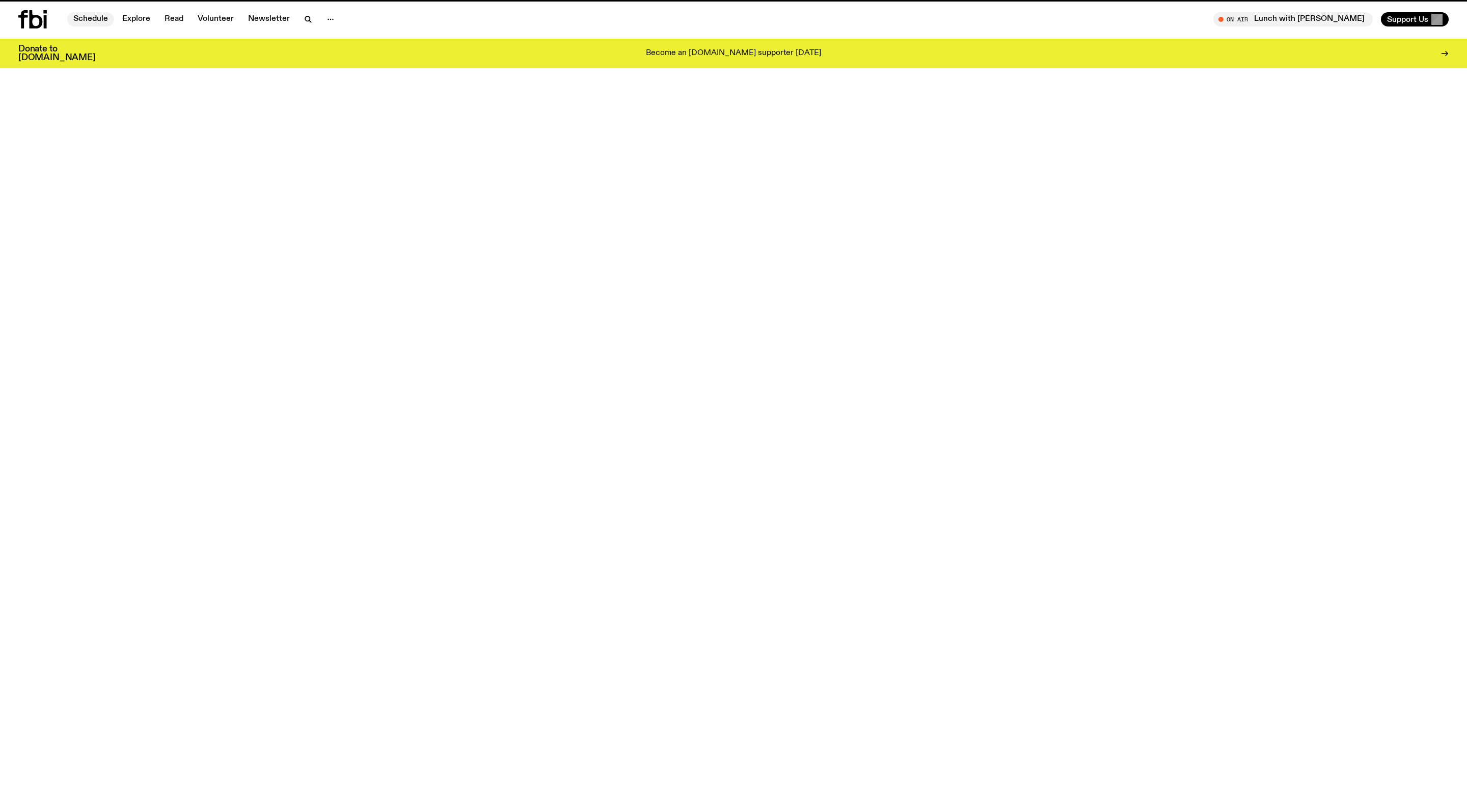
scroll to position [667, 0]
